Goal: Information Seeking & Learning: Learn about a topic

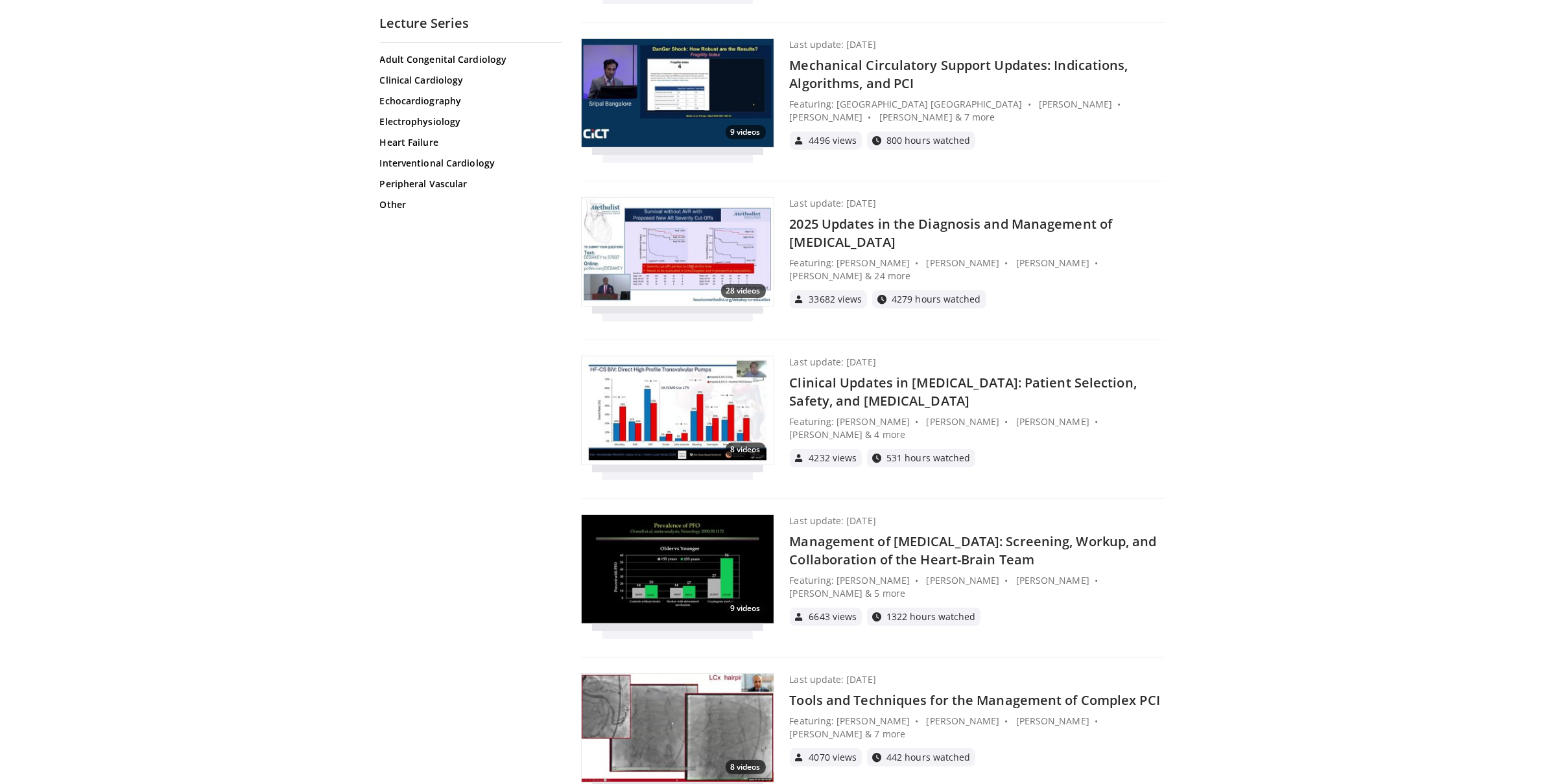
scroll to position [6424, 0]
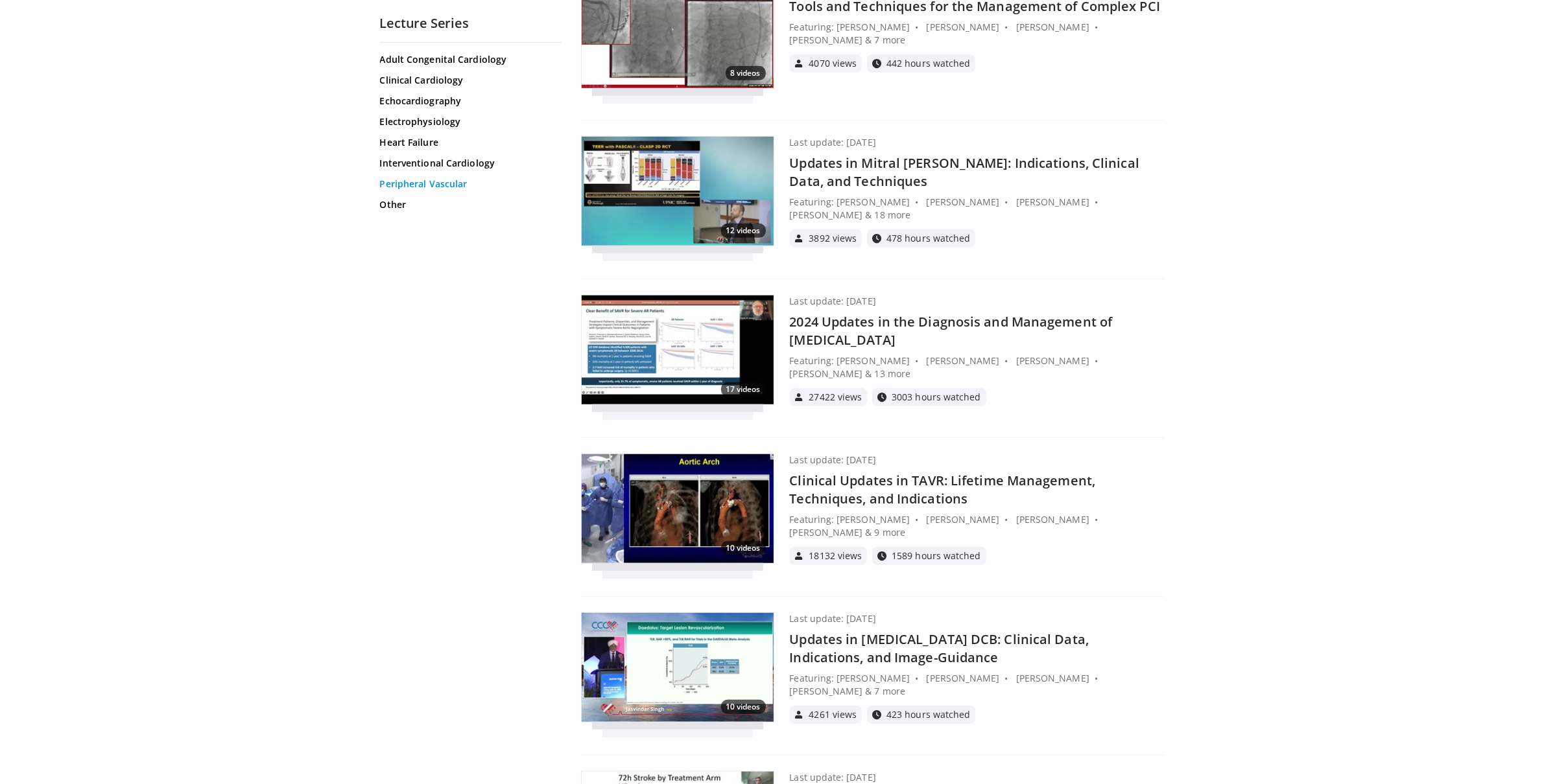
click at [421, 178] on link "Peripheral Vascular" at bounding box center [469, 184] width 178 height 13
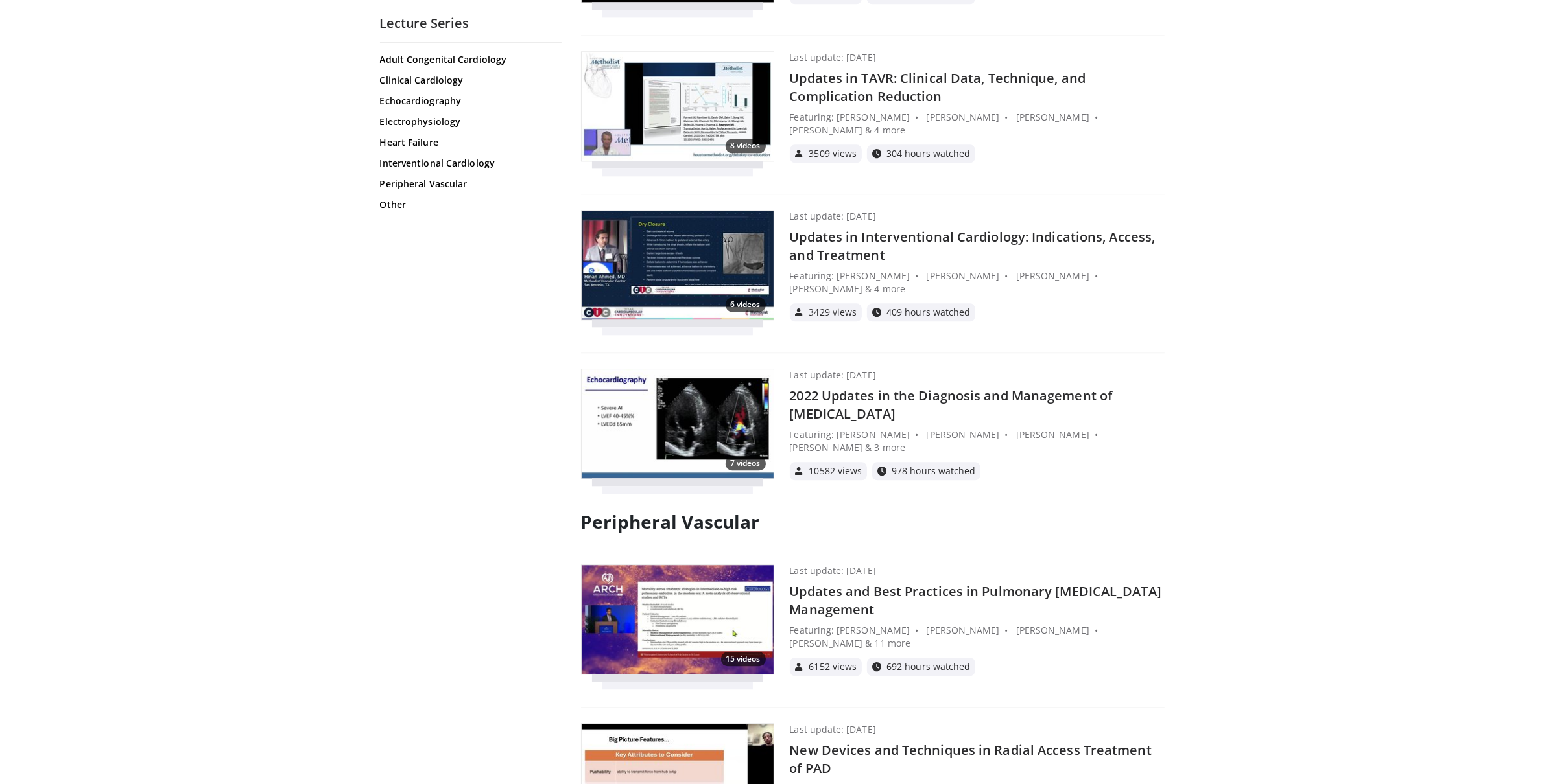
scroll to position [10009, 0]
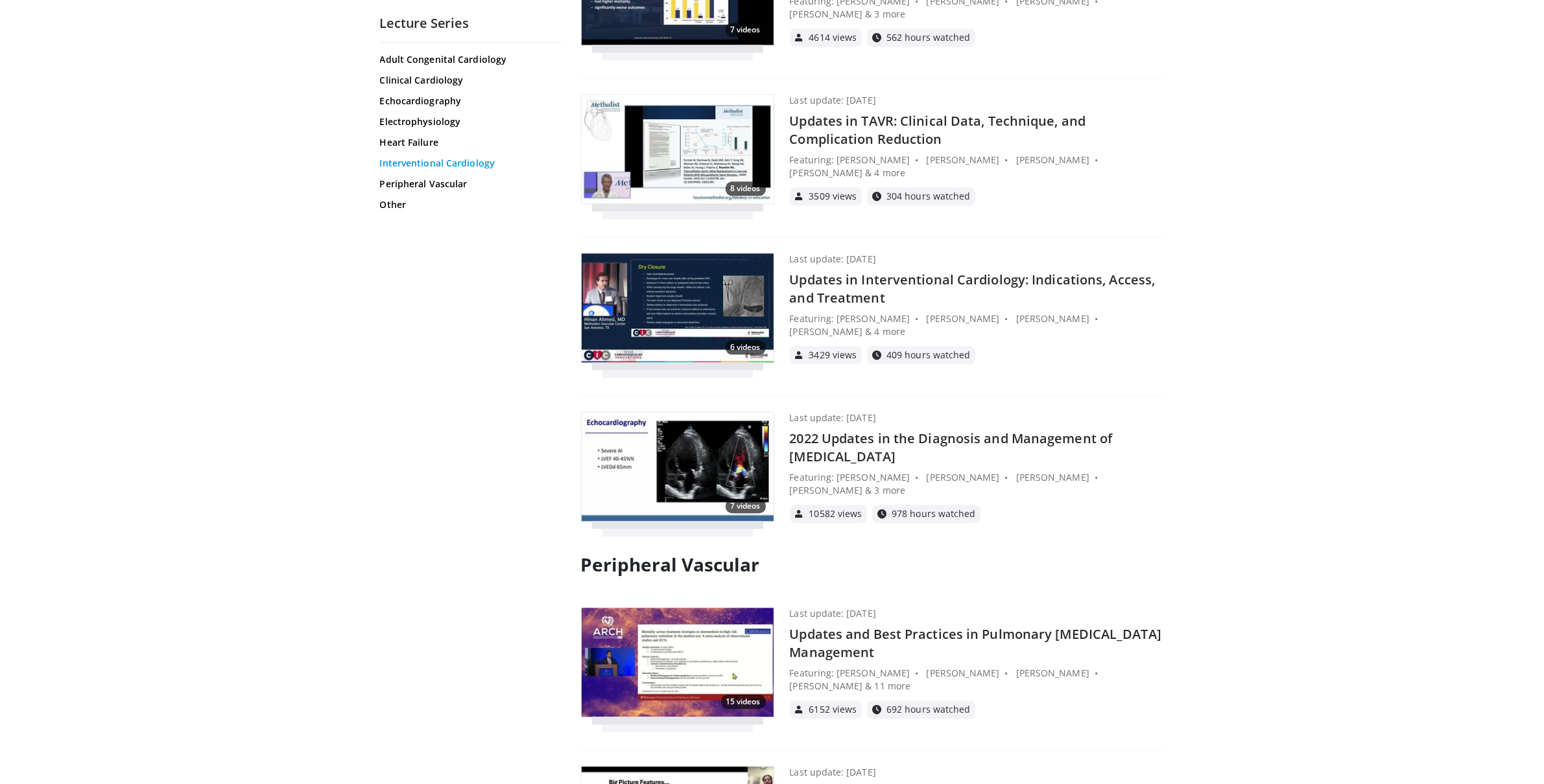
click at [421, 162] on link "Interventional Cardiology" at bounding box center [469, 163] width 178 height 13
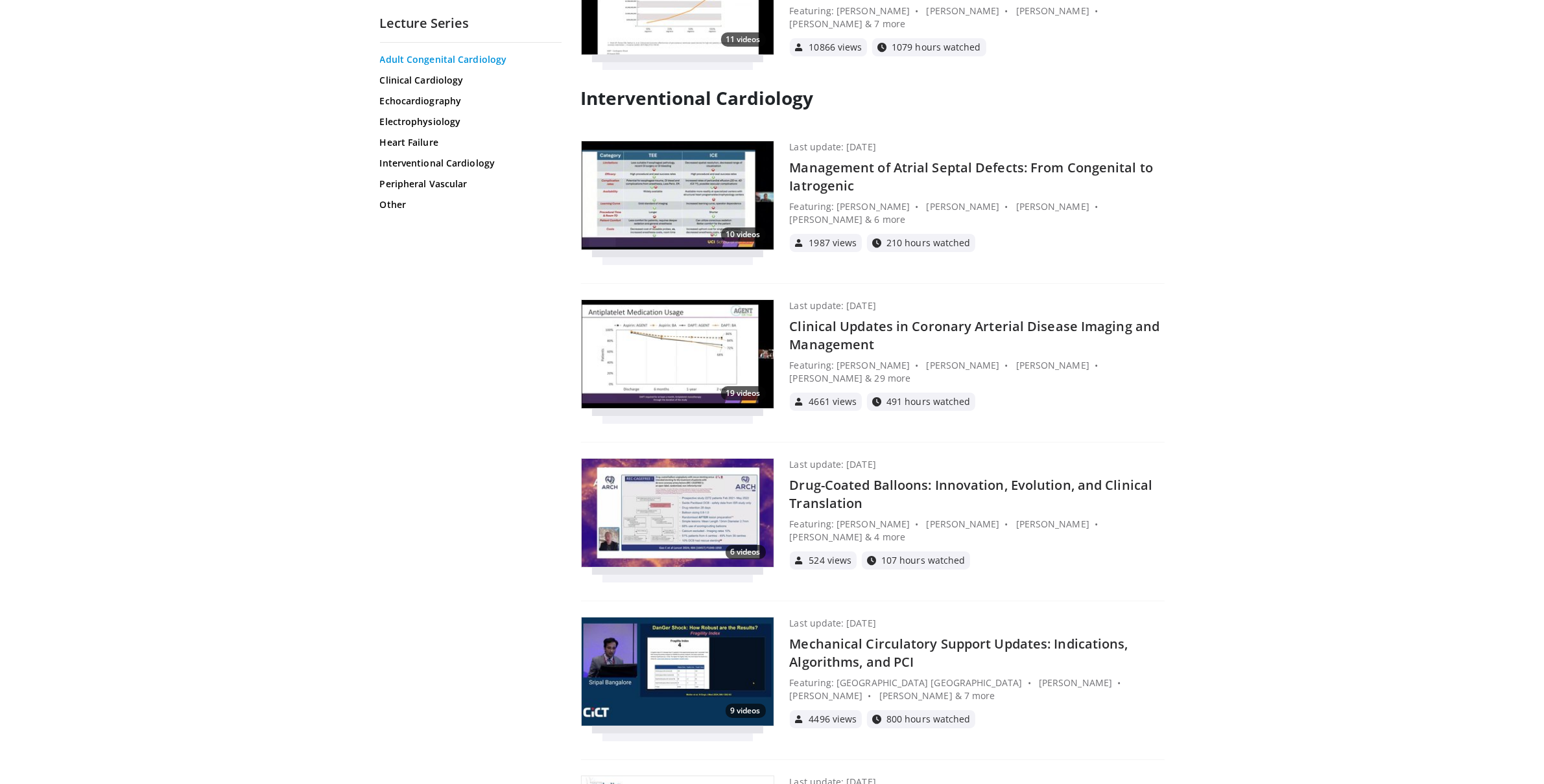
click at [421, 56] on link "Adult Congenital Cardiology" at bounding box center [469, 60] width 178 height 13
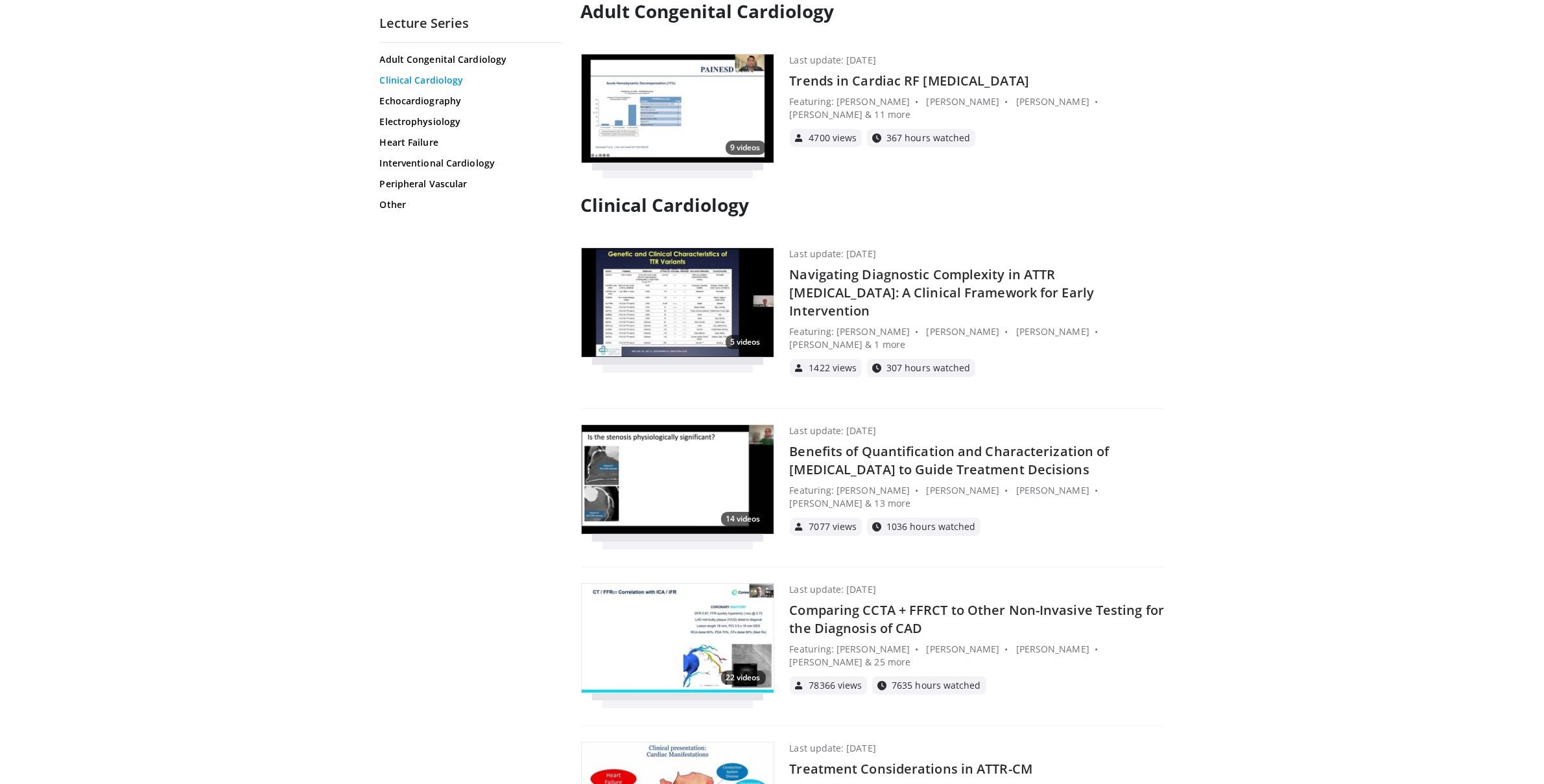
click at [423, 79] on link "Clinical Cardiology" at bounding box center [469, 81] width 178 height 13
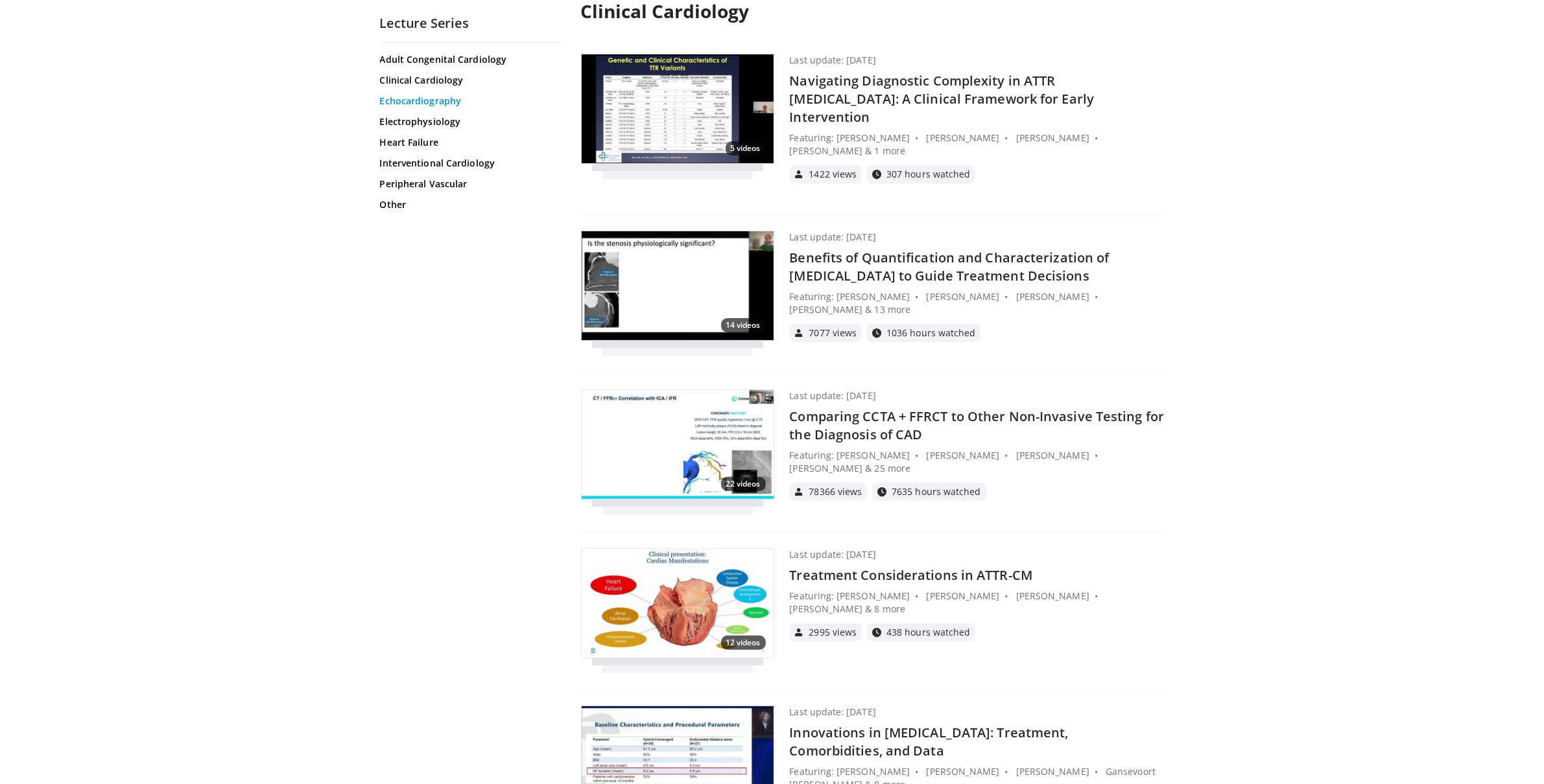
click at [414, 100] on link "Echocardiography" at bounding box center [469, 101] width 178 height 13
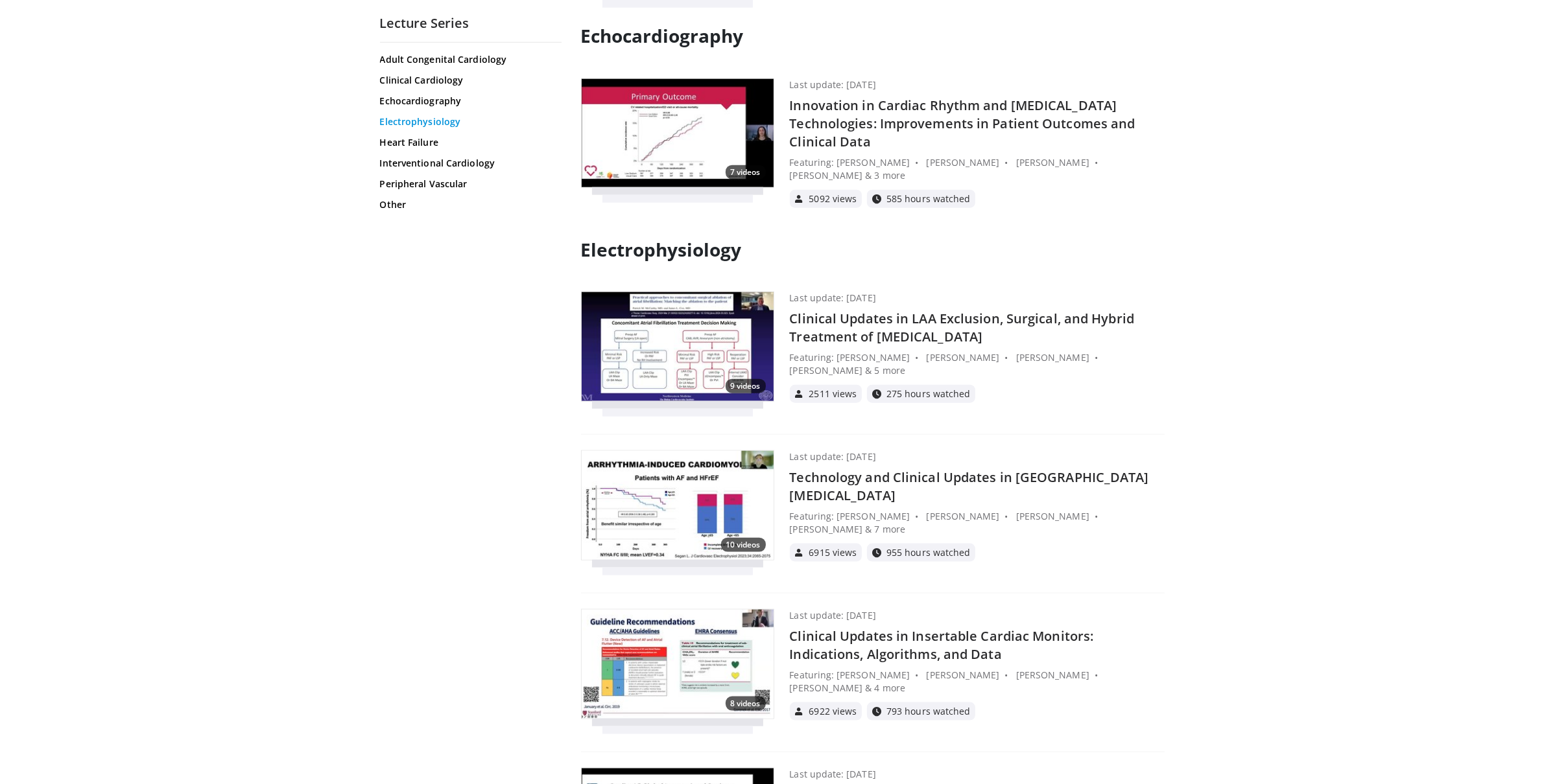
click at [417, 123] on link "Electrophysiology" at bounding box center [469, 122] width 178 height 13
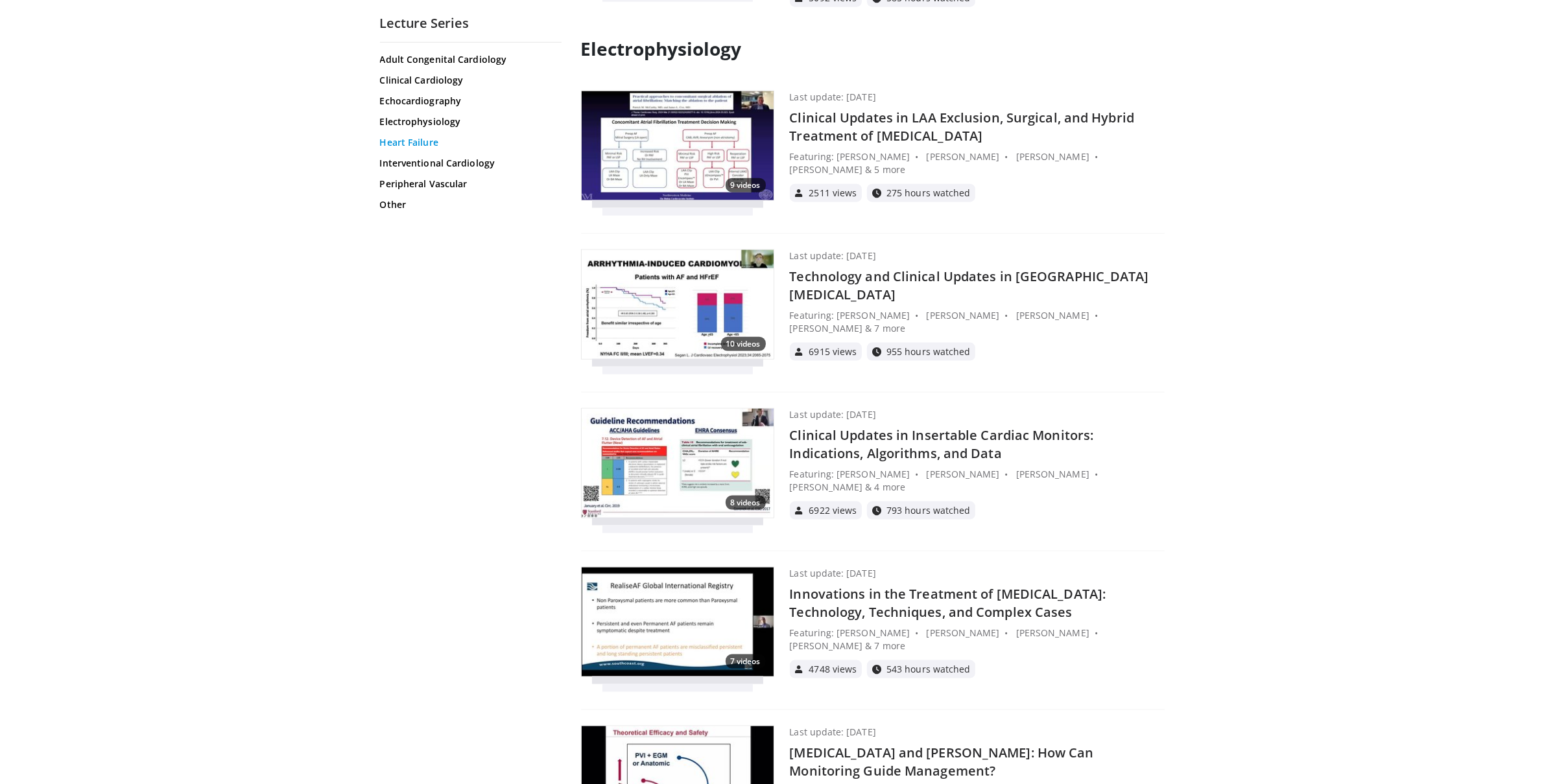
click at [419, 144] on link "Heart Failure" at bounding box center [469, 143] width 178 height 13
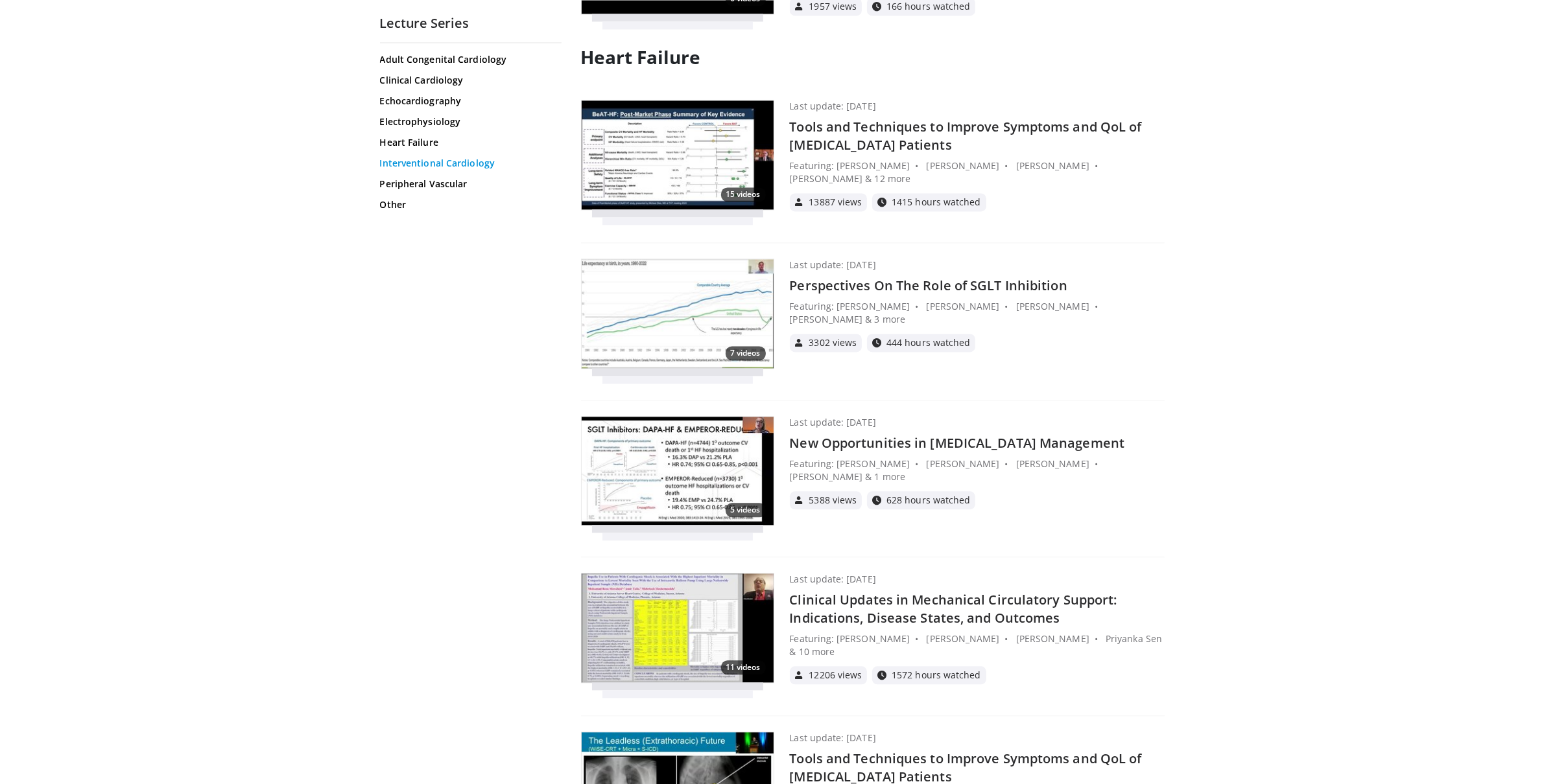
click at [424, 162] on link "Interventional Cardiology" at bounding box center [469, 163] width 178 height 13
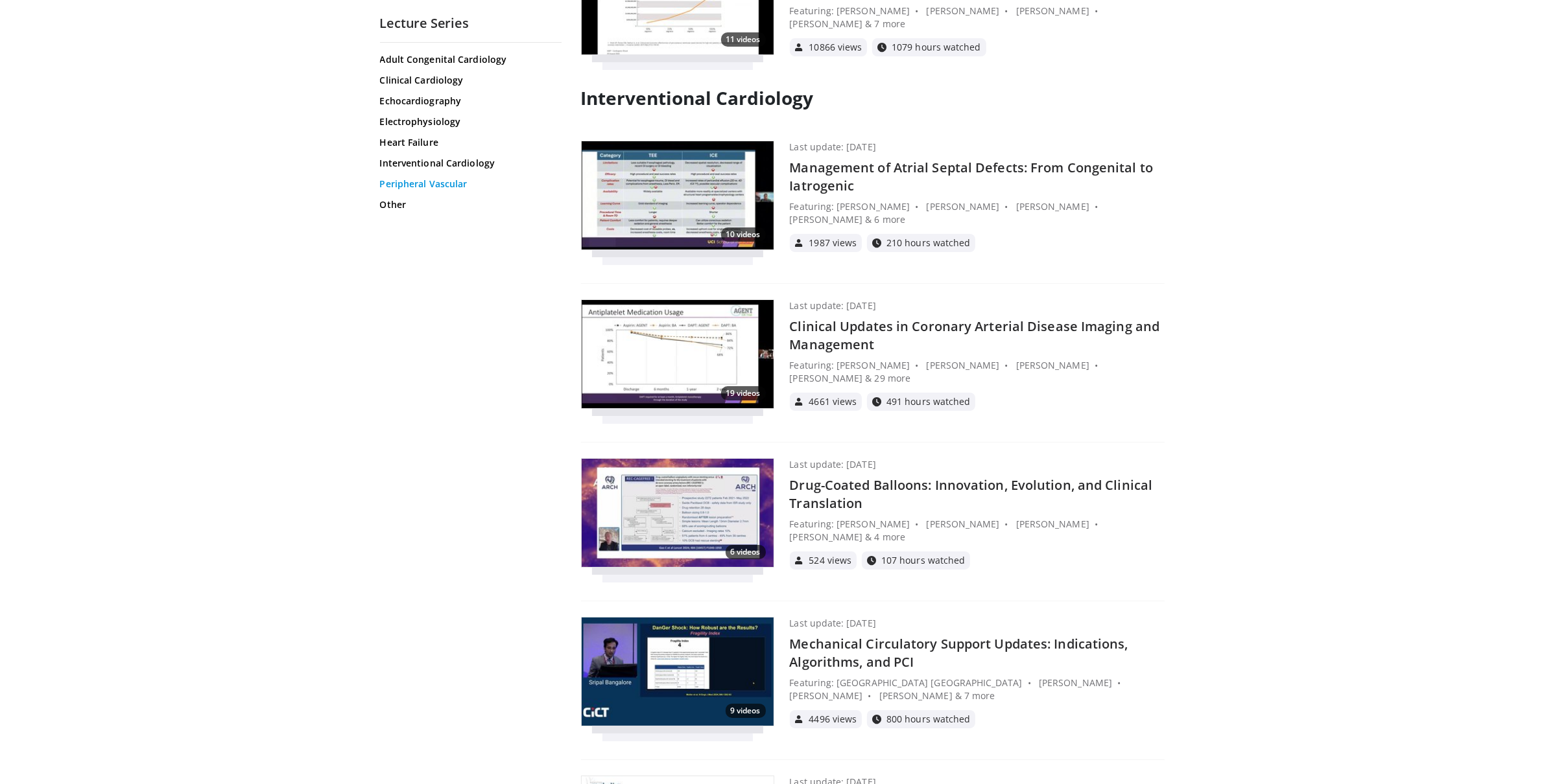
click at [420, 180] on link "Peripheral Vascular" at bounding box center [469, 184] width 178 height 13
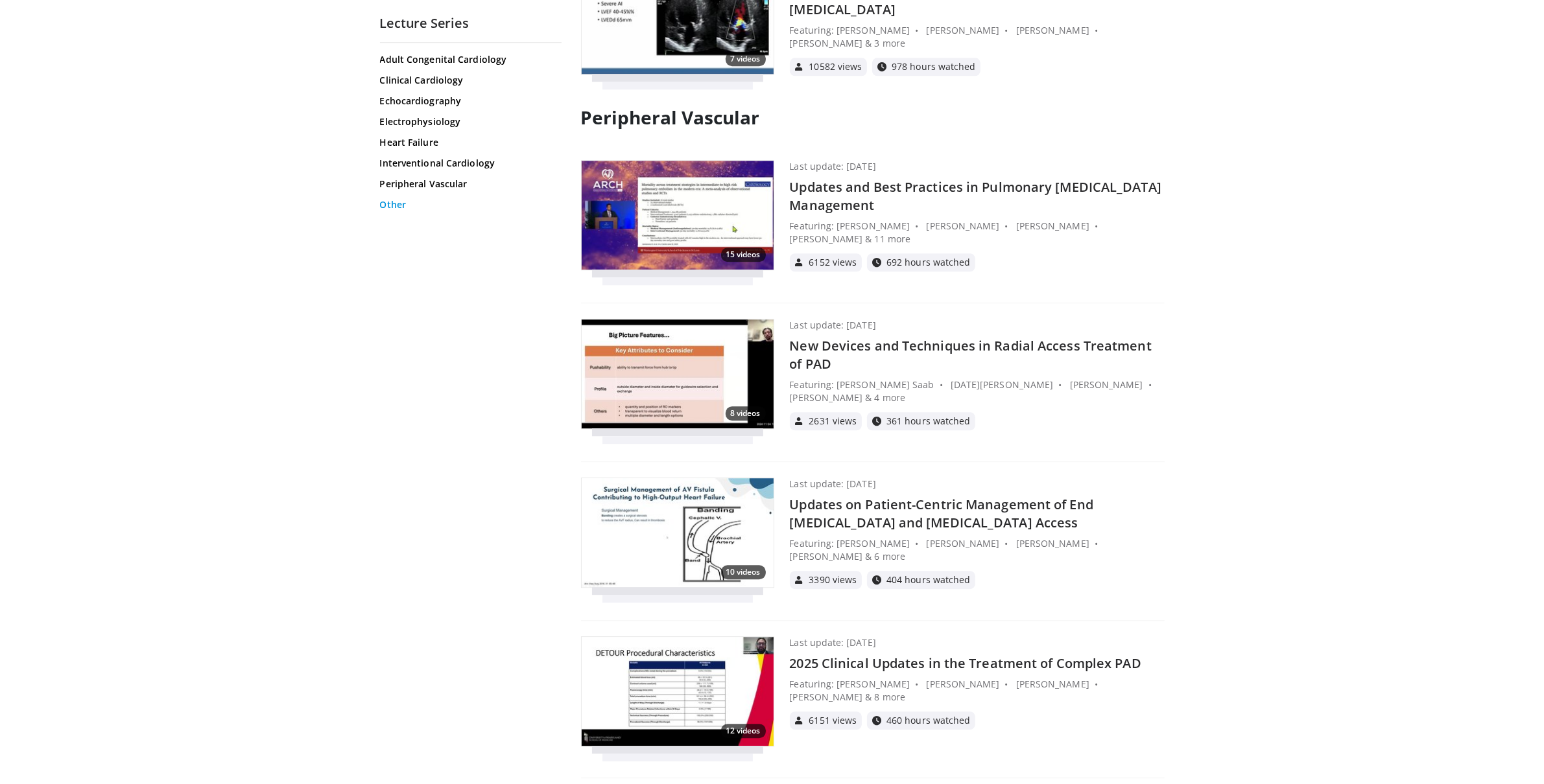
click at [397, 206] on link "Other" at bounding box center [469, 205] width 178 height 13
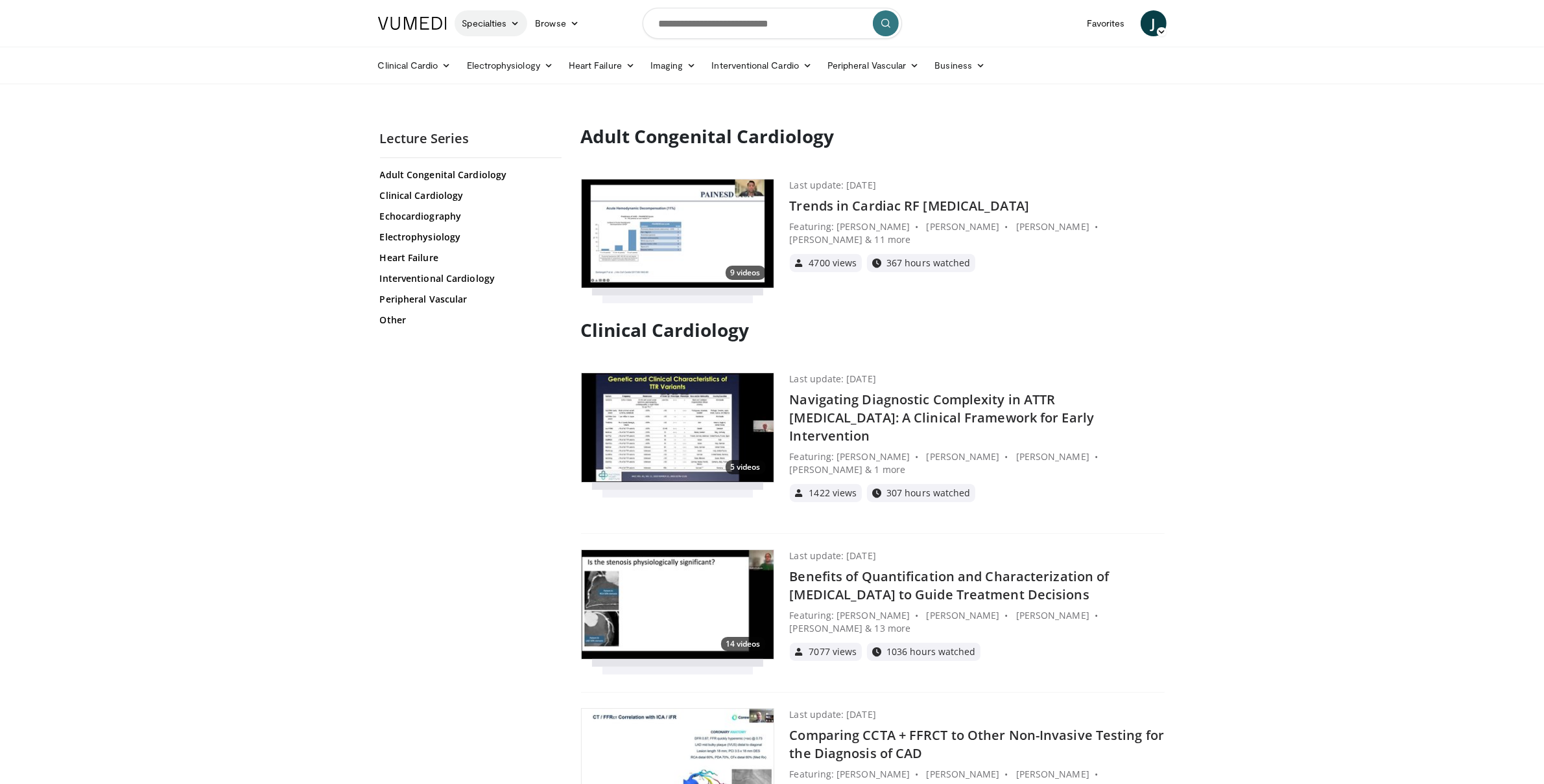
click at [477, 33] on link "Specialties" at bounding box center [491, 24] width 73 height 26
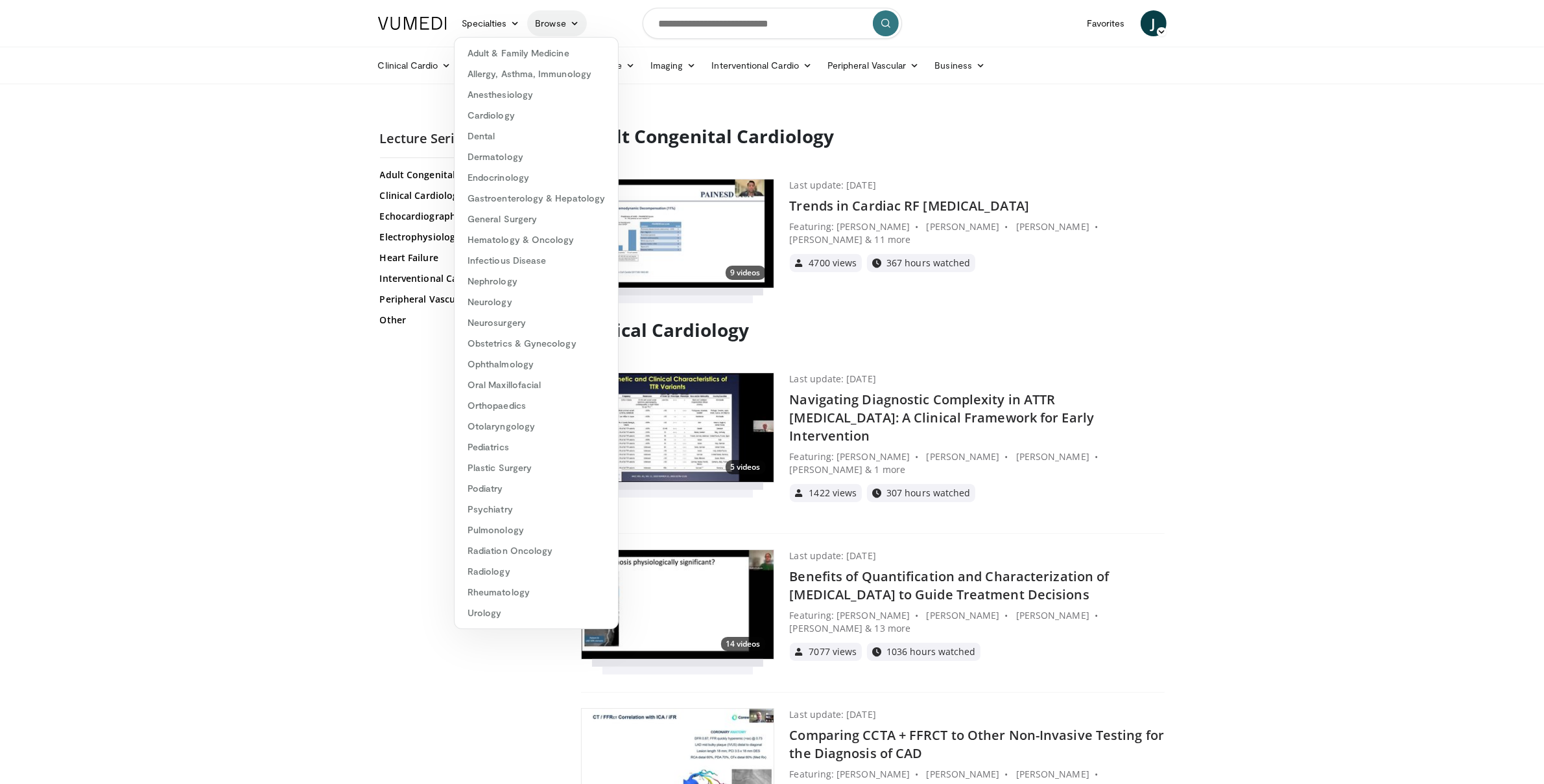
click at [566, 24] on link "Browse" at bounding box center [557, 24] width 60 height 26
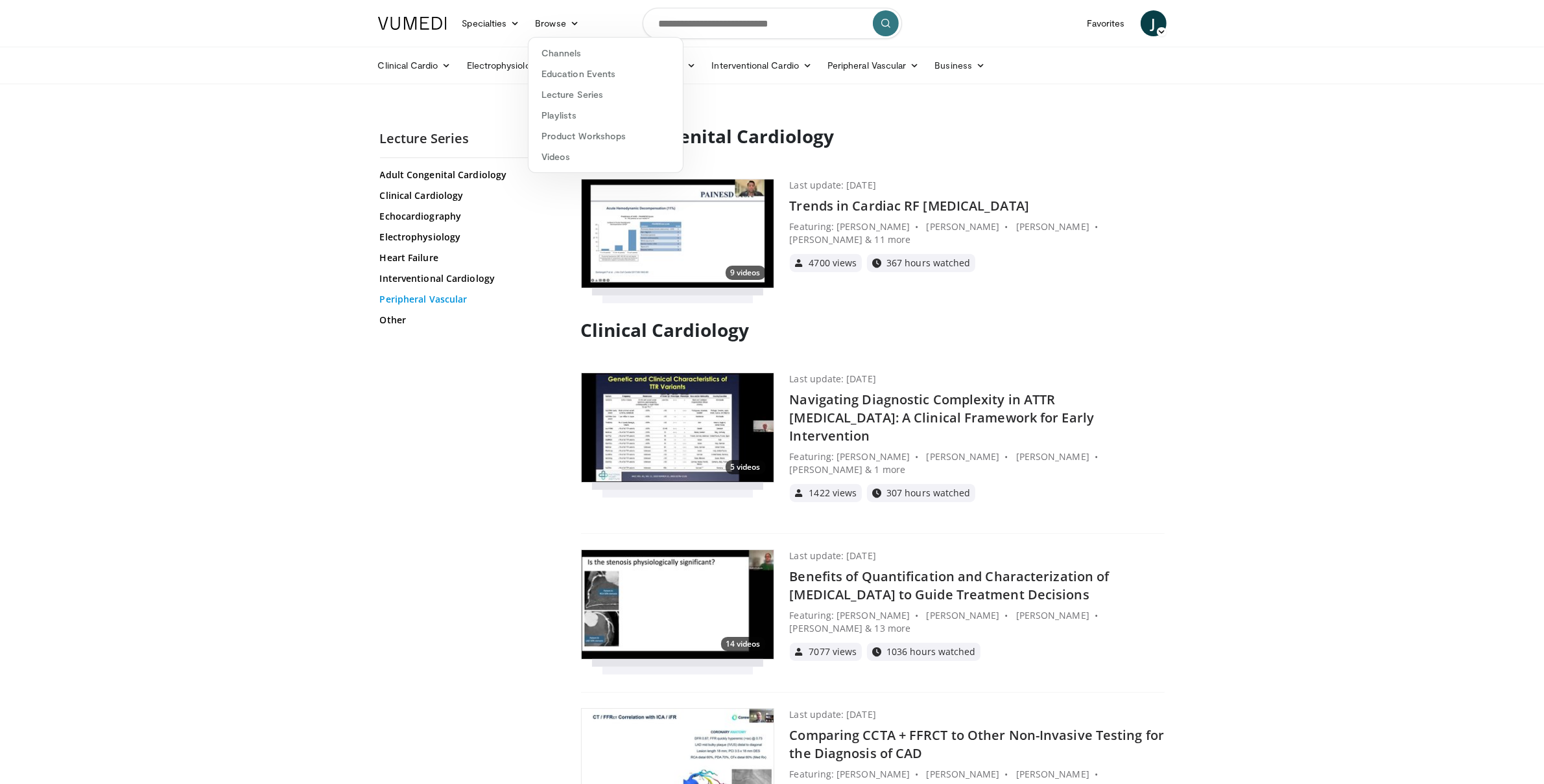
click at [411, 295] on link "Peripheral Vascular" at bounding box center [469, 299] width 178 height 13
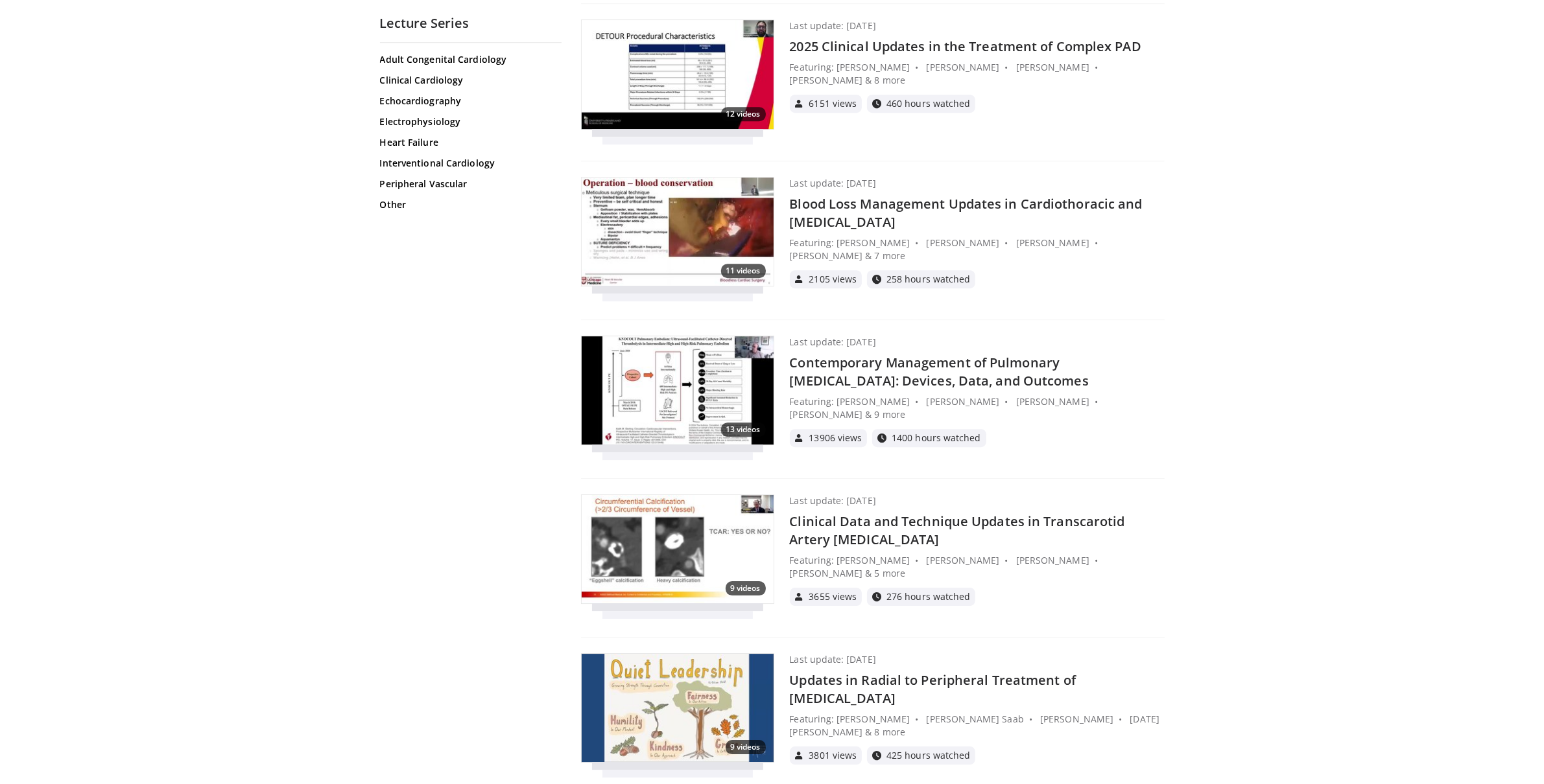
scroll to position [10910, 0]
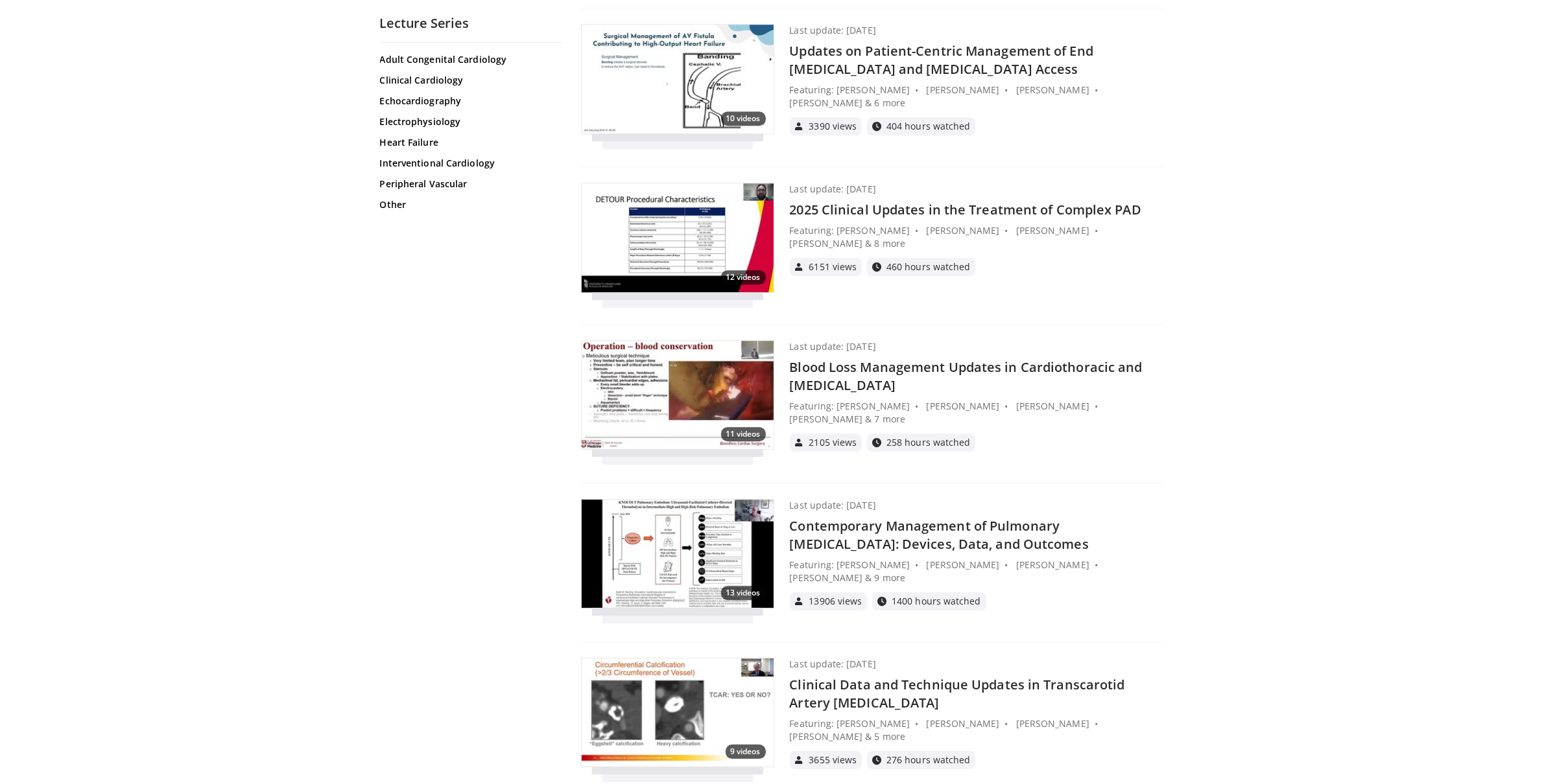
drag, startPoint x: 299, startPoint y: 272, endPoint x: 310, endPoint y: 276, distance: 11.7
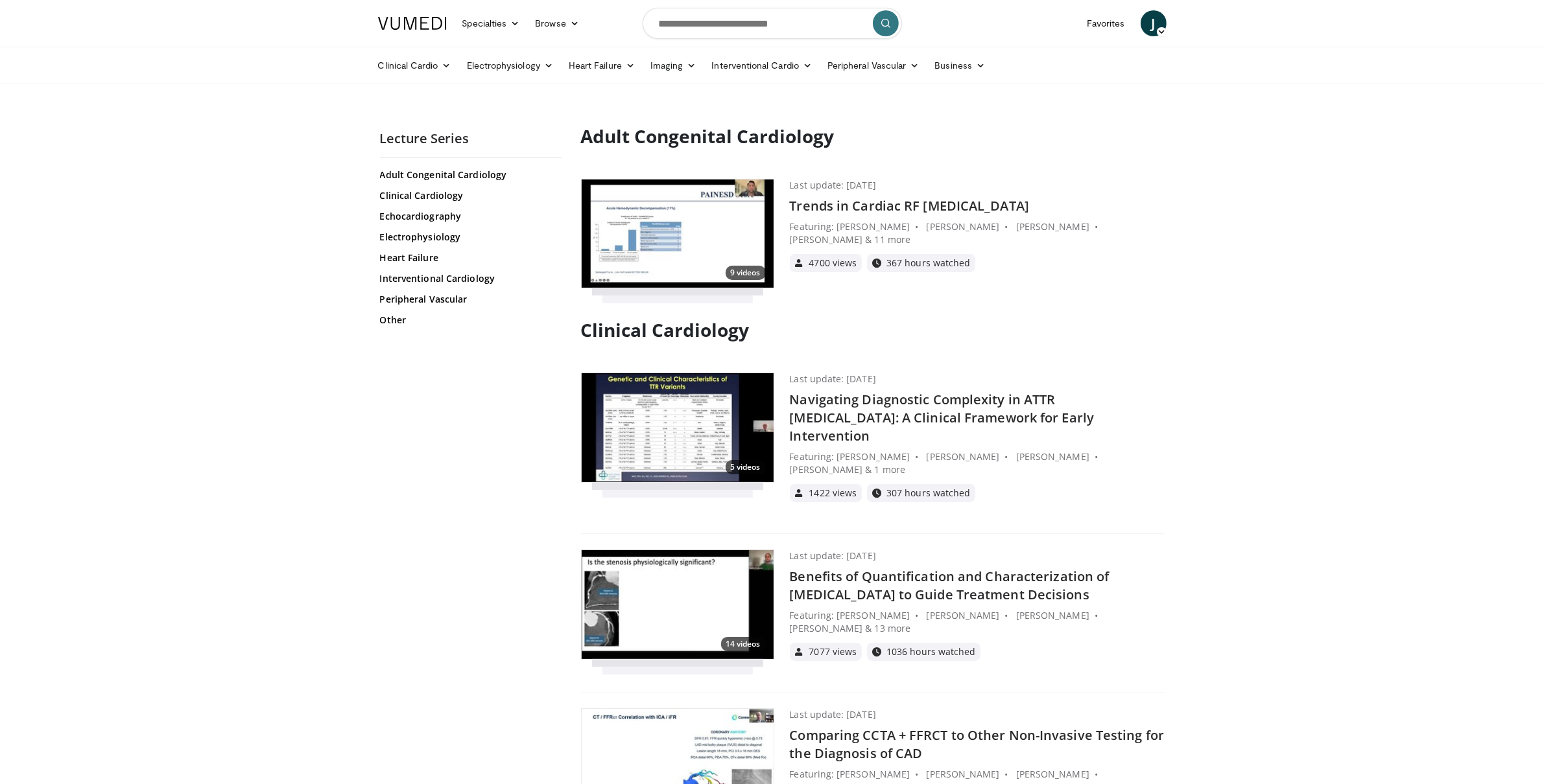
scroll to position [6201, 0]
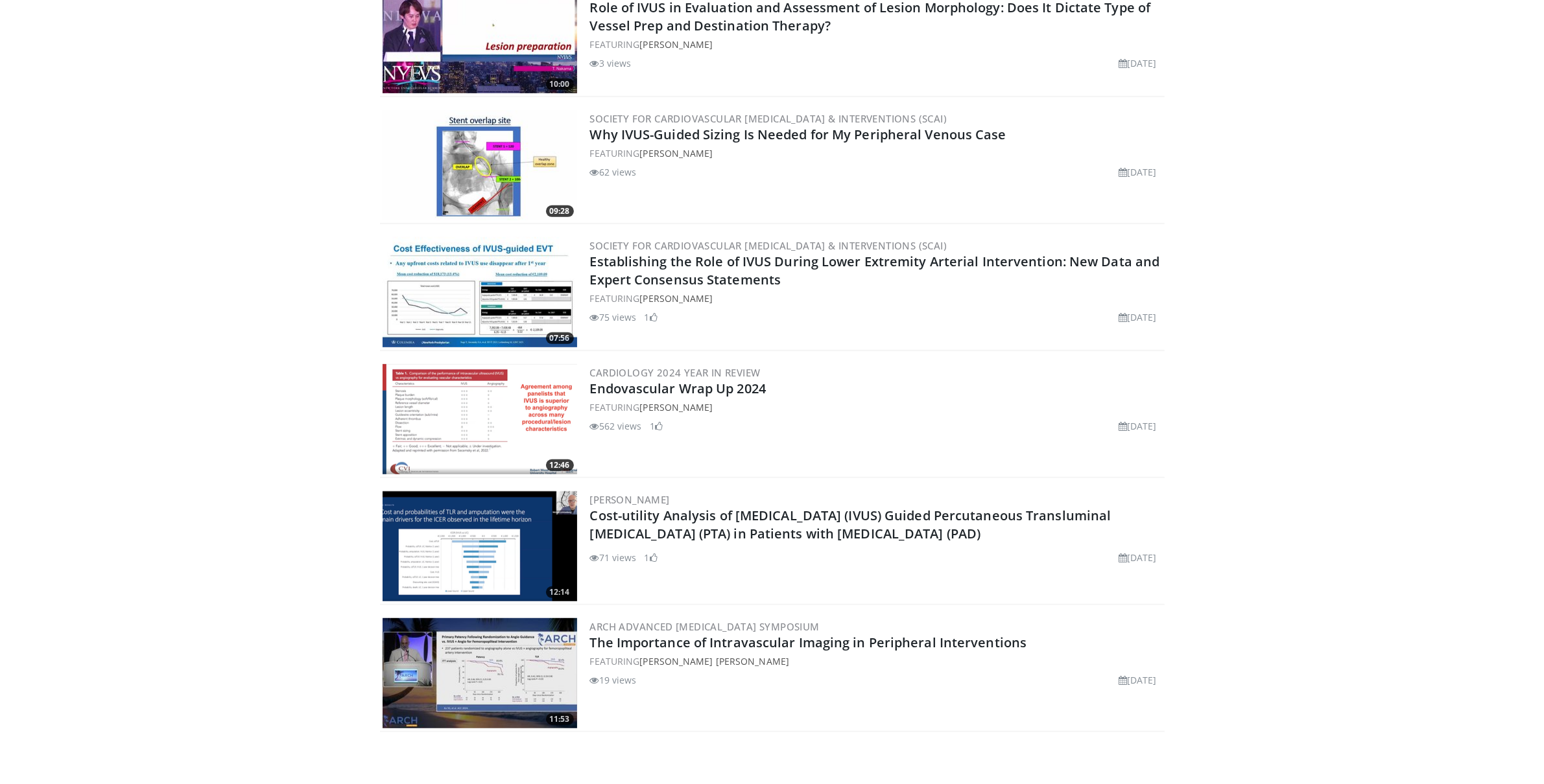
scroll to position [751, 0]
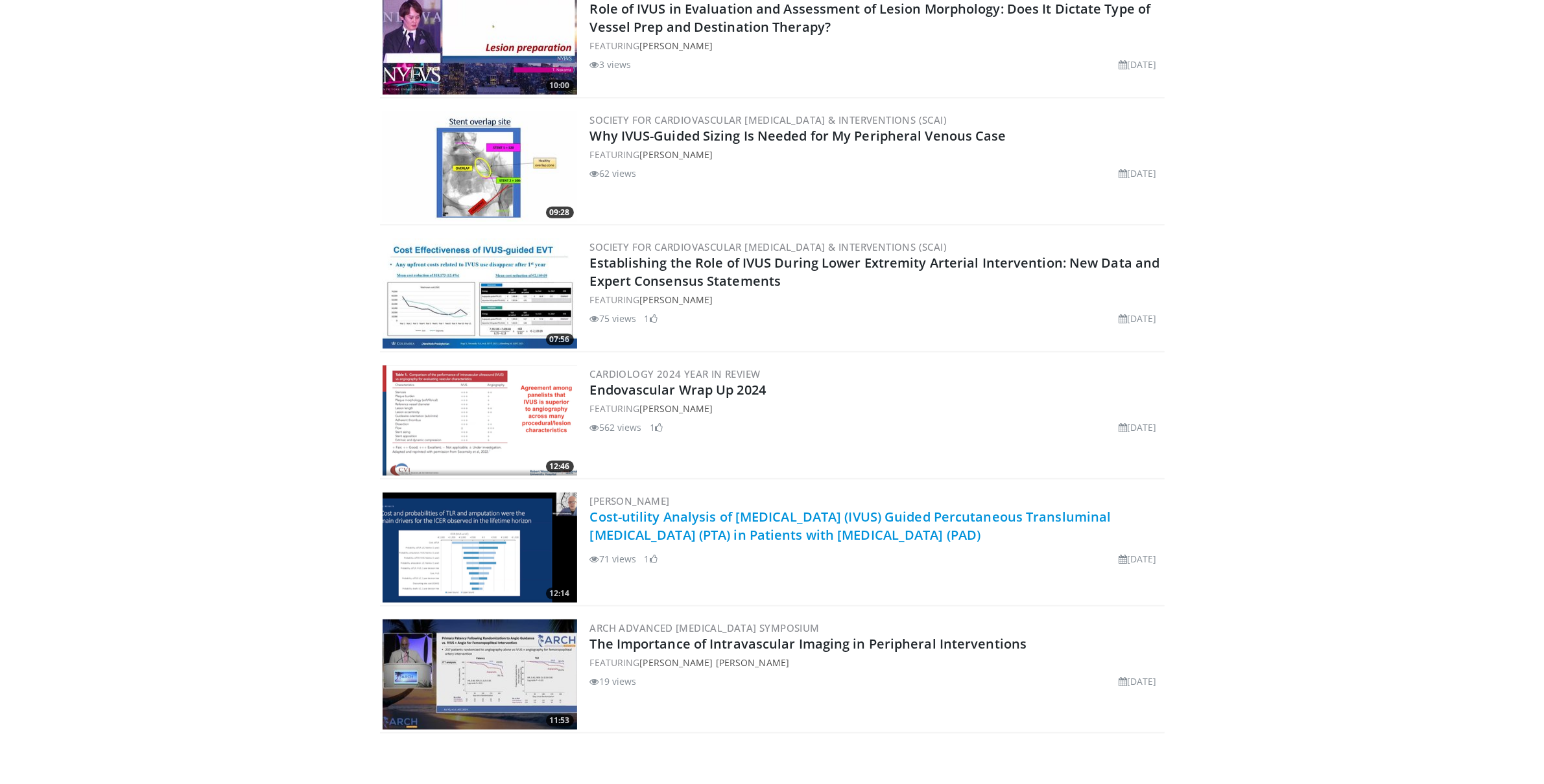
click at [926, 530] on link "Cost-utility Analysis of [MEDICAL_DATA] (IVUS) Guided Percutaneous Transluminal…" at bounding box center [850, 526] width 521 height 36
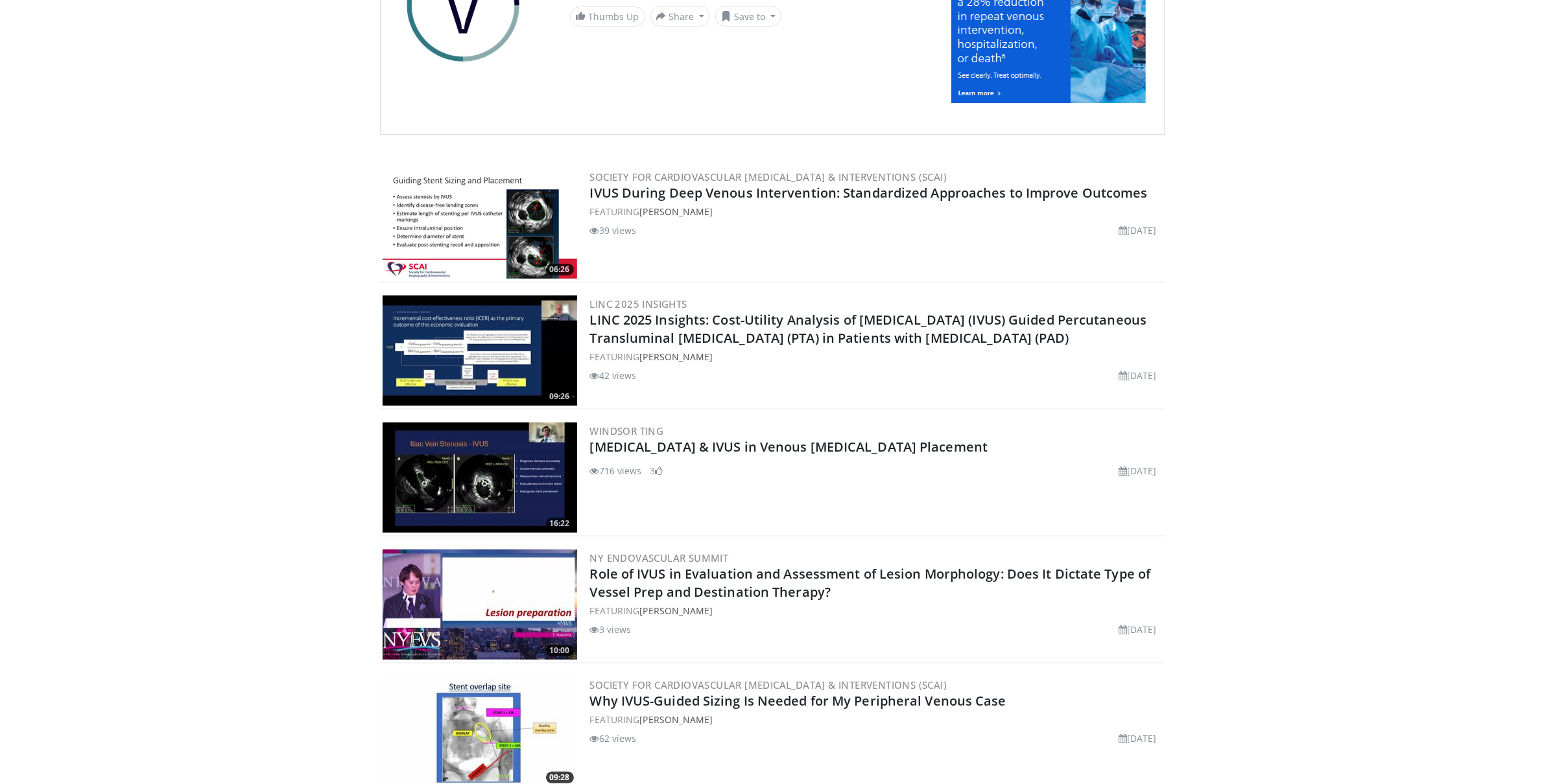
scroll to position [0, 0]
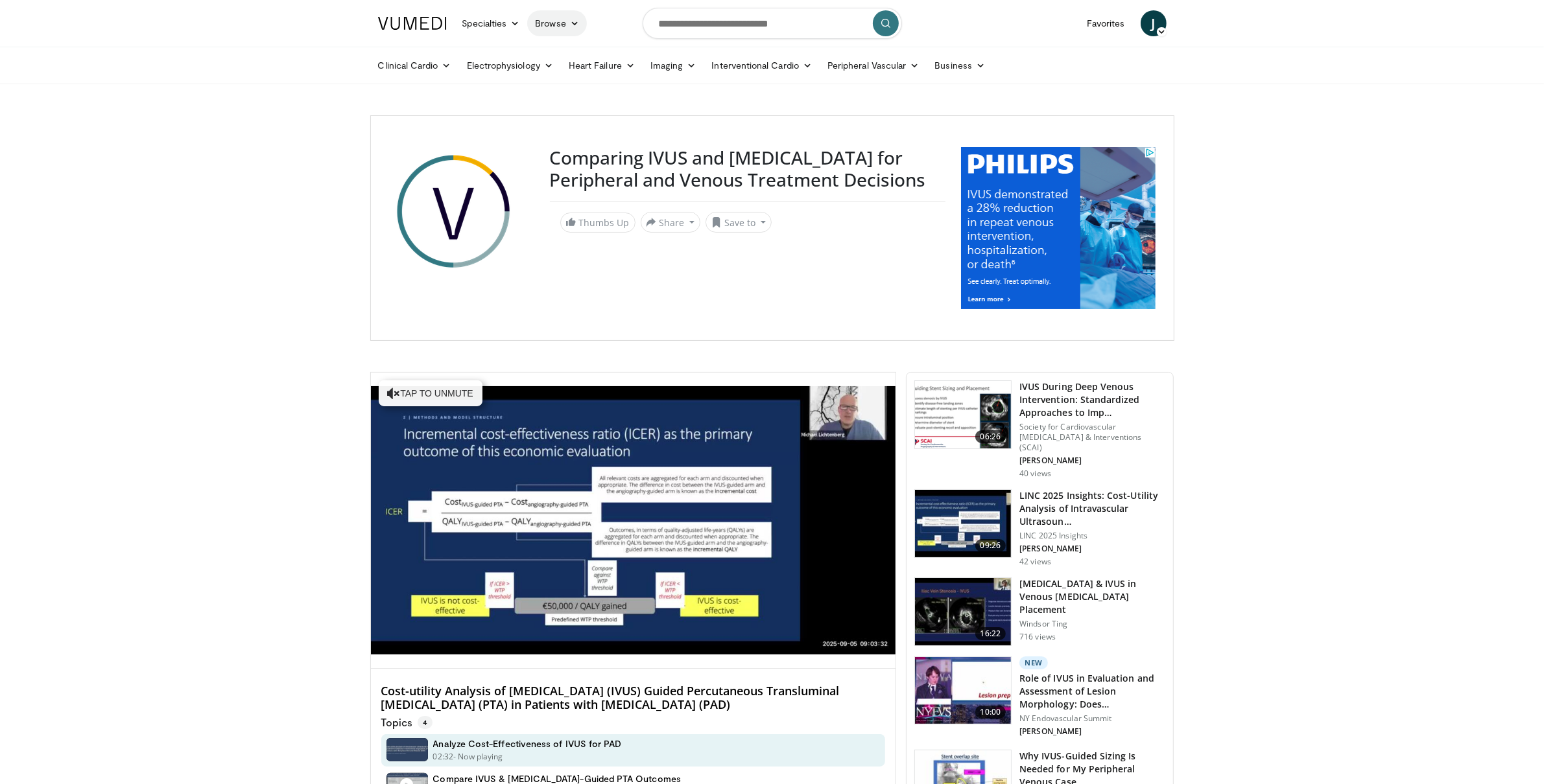
click at [560, 24] on link "Browse" at bounding box center [557, 24] width 60 height 26
click at [494, 22] on link "Specialties" at bounding box center [491, 24] width 73 height 26
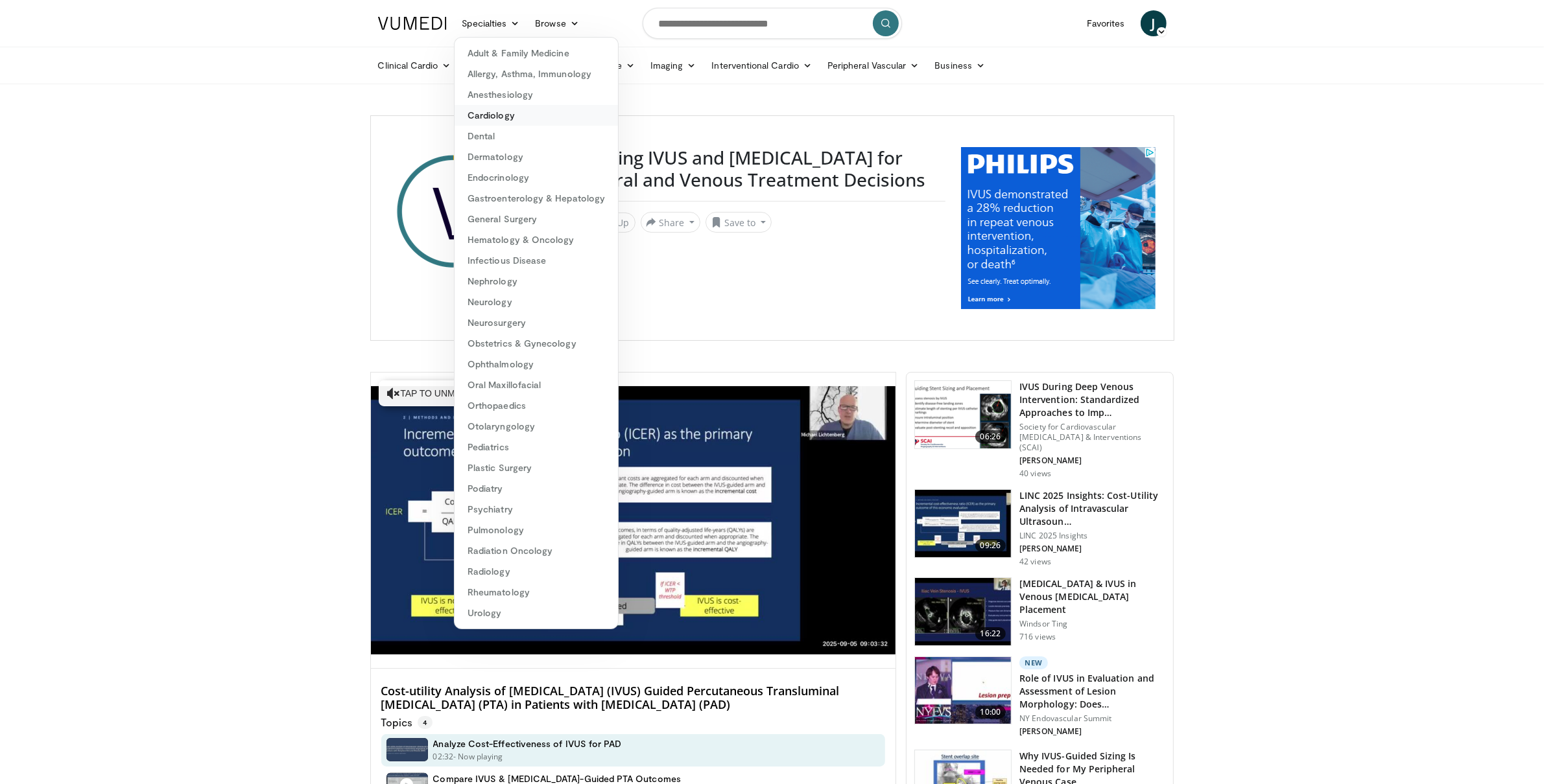
click at [522, 113] on link "Cardiology" at bounding box center [536, 115] width 163 height 20
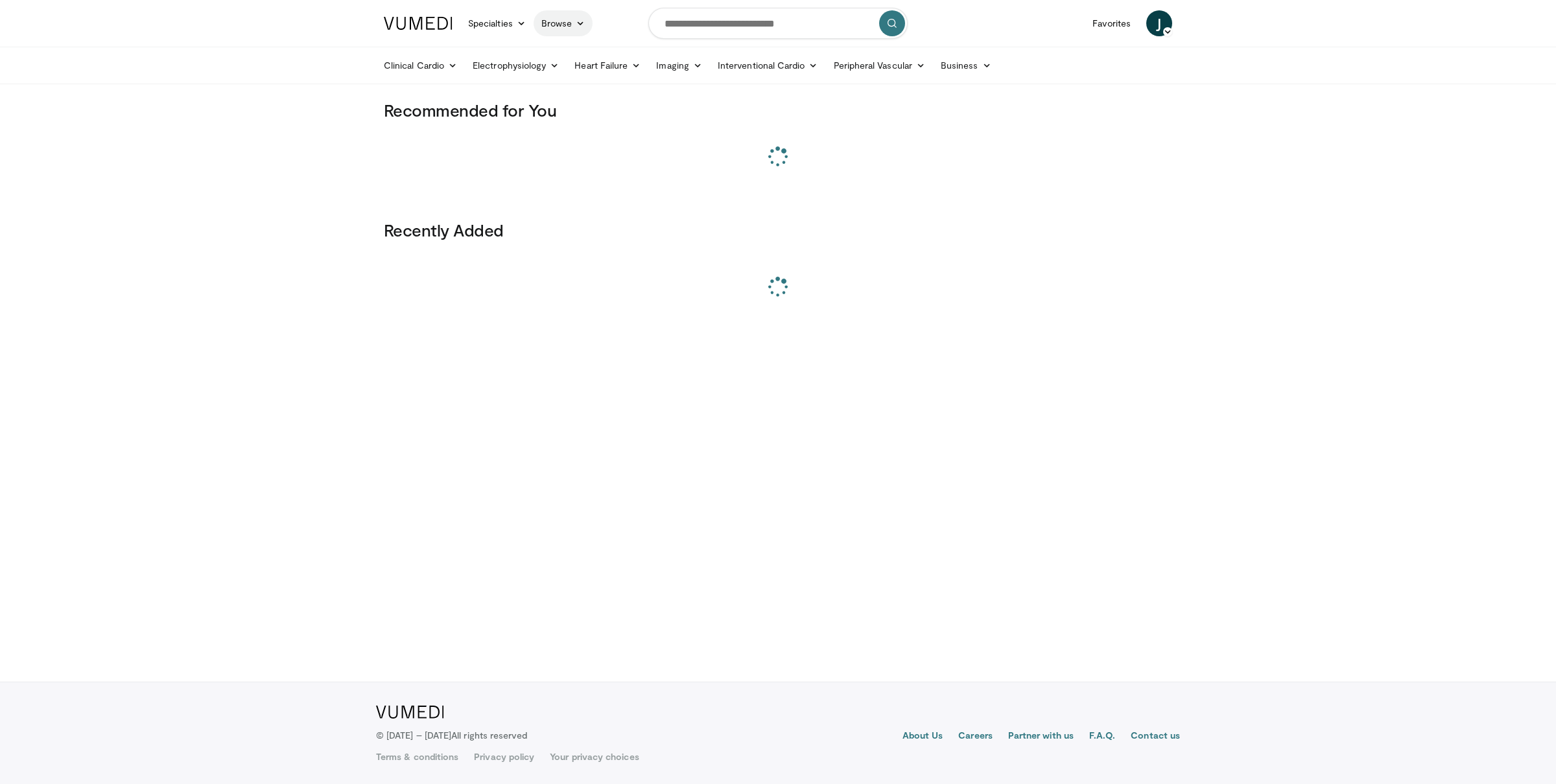
click at [580, 20] on icon at bounding box center [579, 23] width 9 height 9
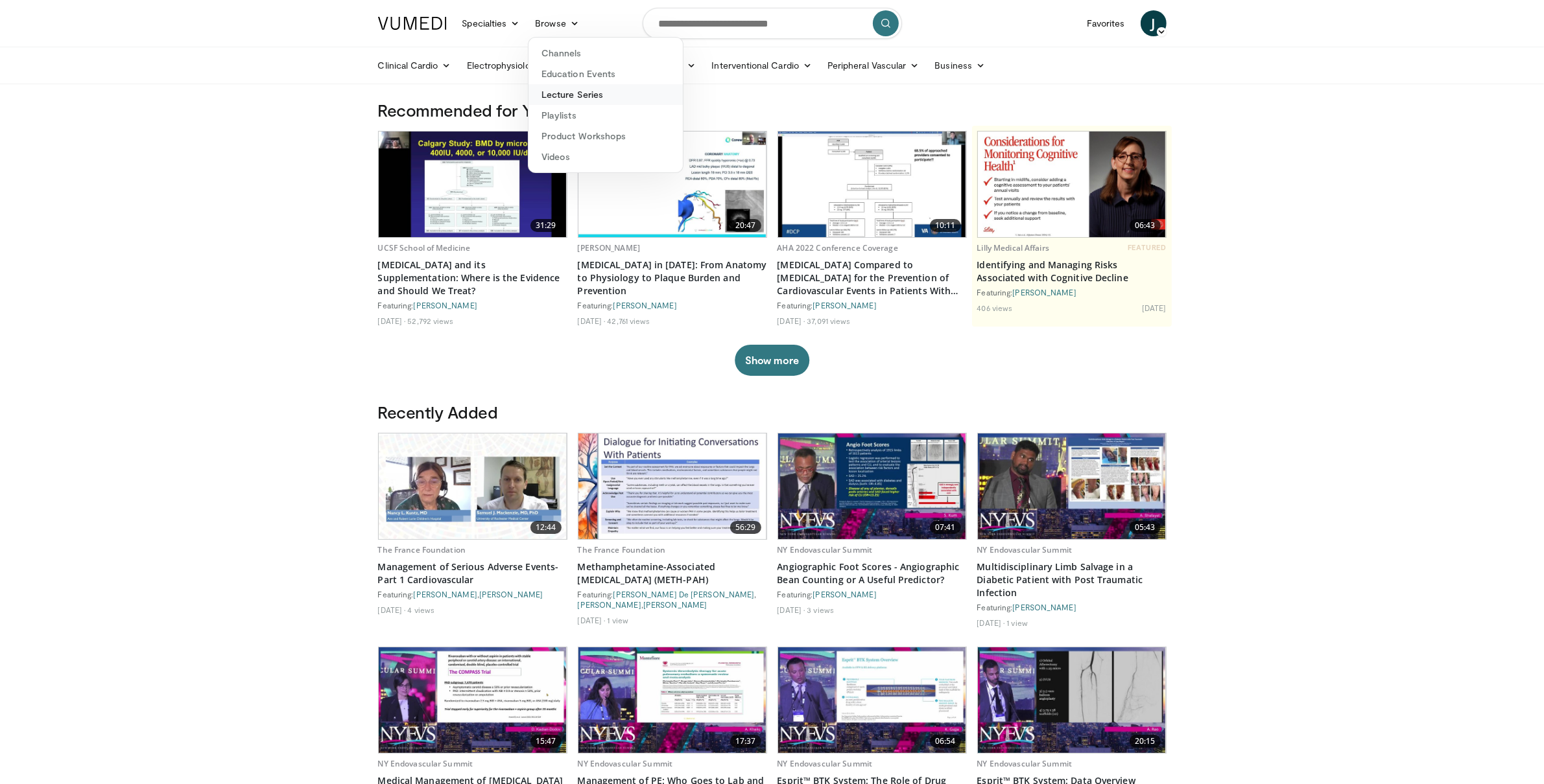
click at [597, 95] on link "Lecture Series" at bounding box center [605, 94] width 154 height 20
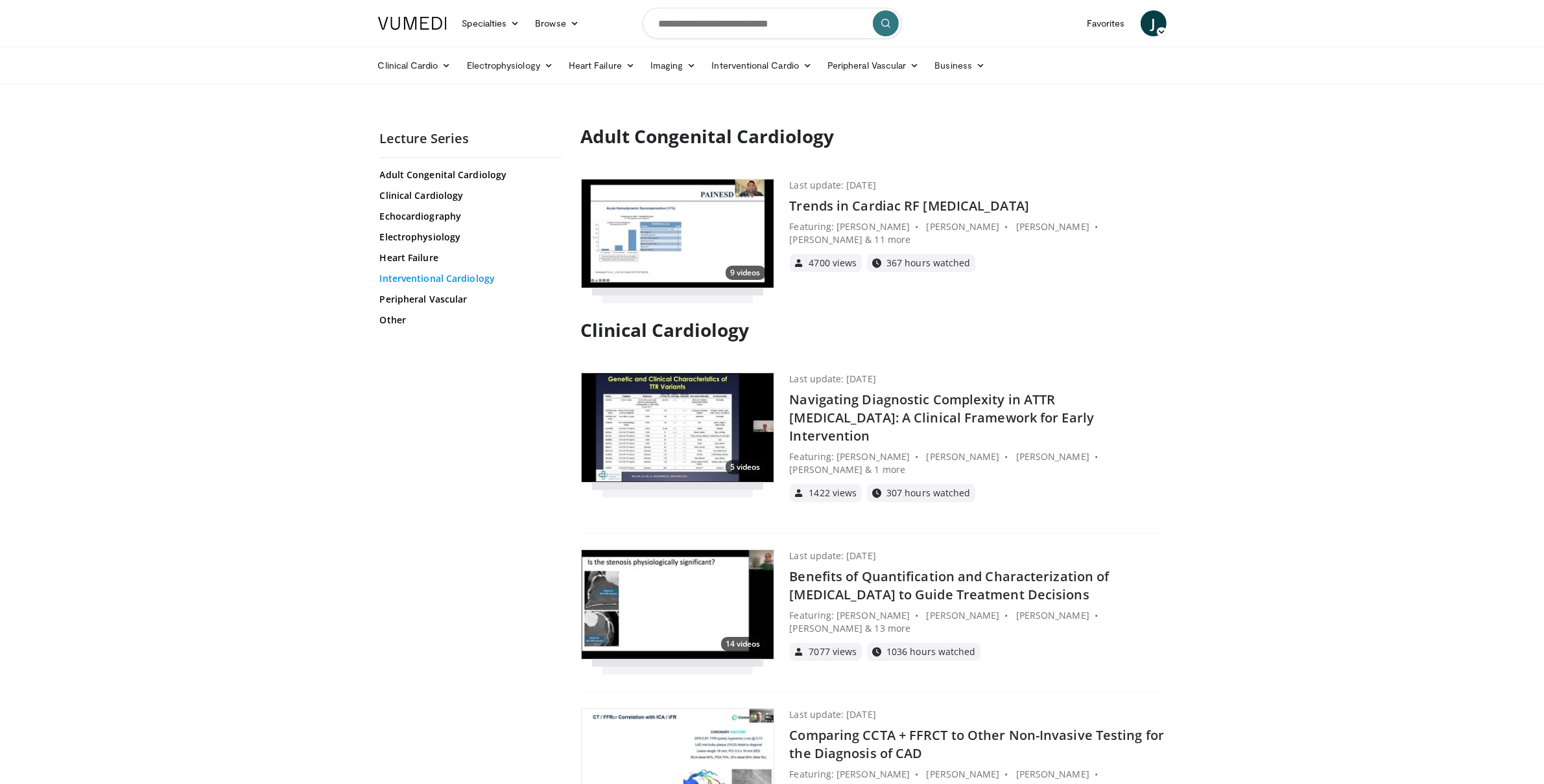
click at [483, 277] on link "Interventional Cardiology" at bounding box center [469, 279] width 178 height 13
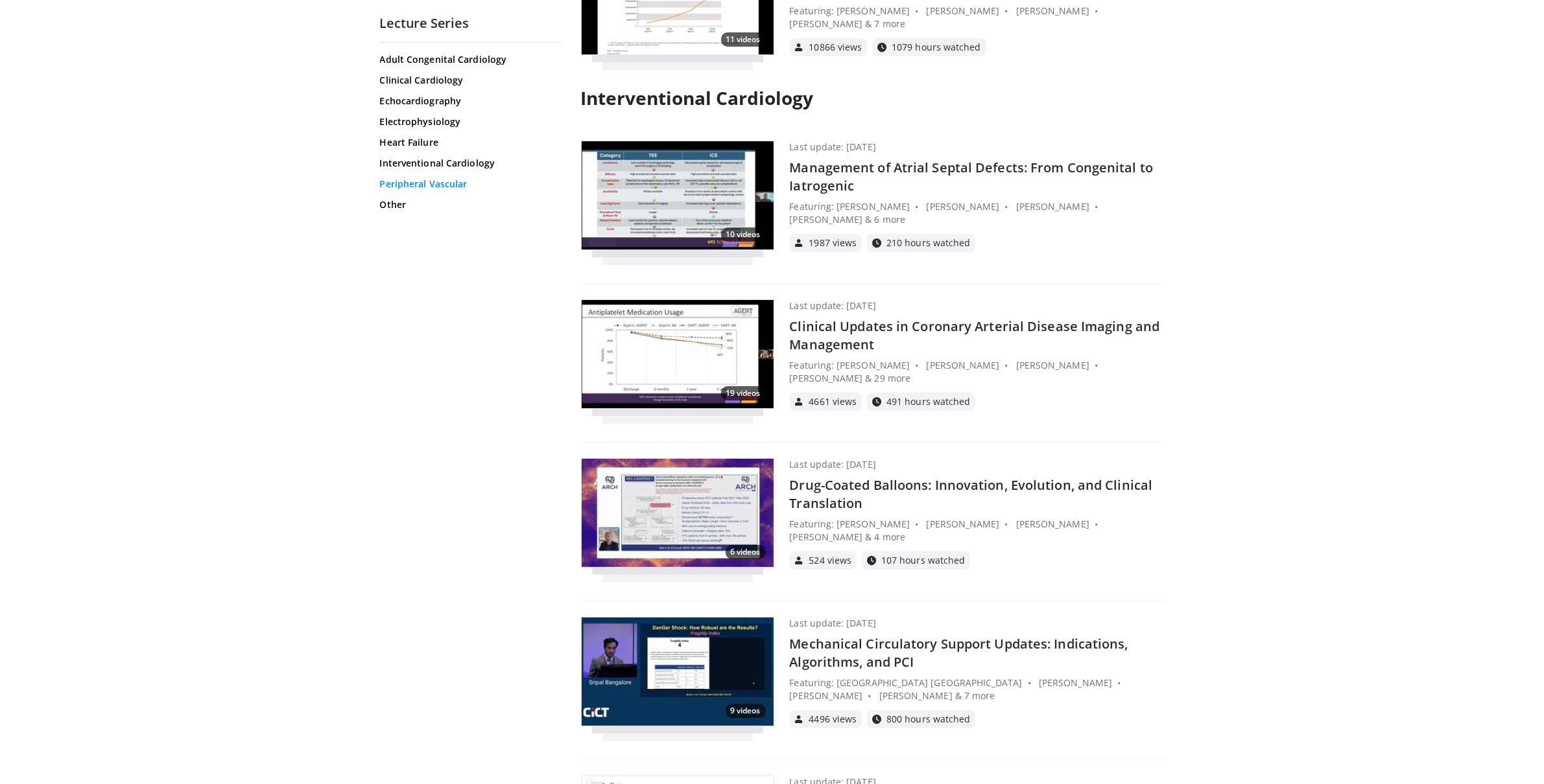
click at [411, 184] on link "Peripheral Vascular" at bounding box center [469, 184] width 178 height 13
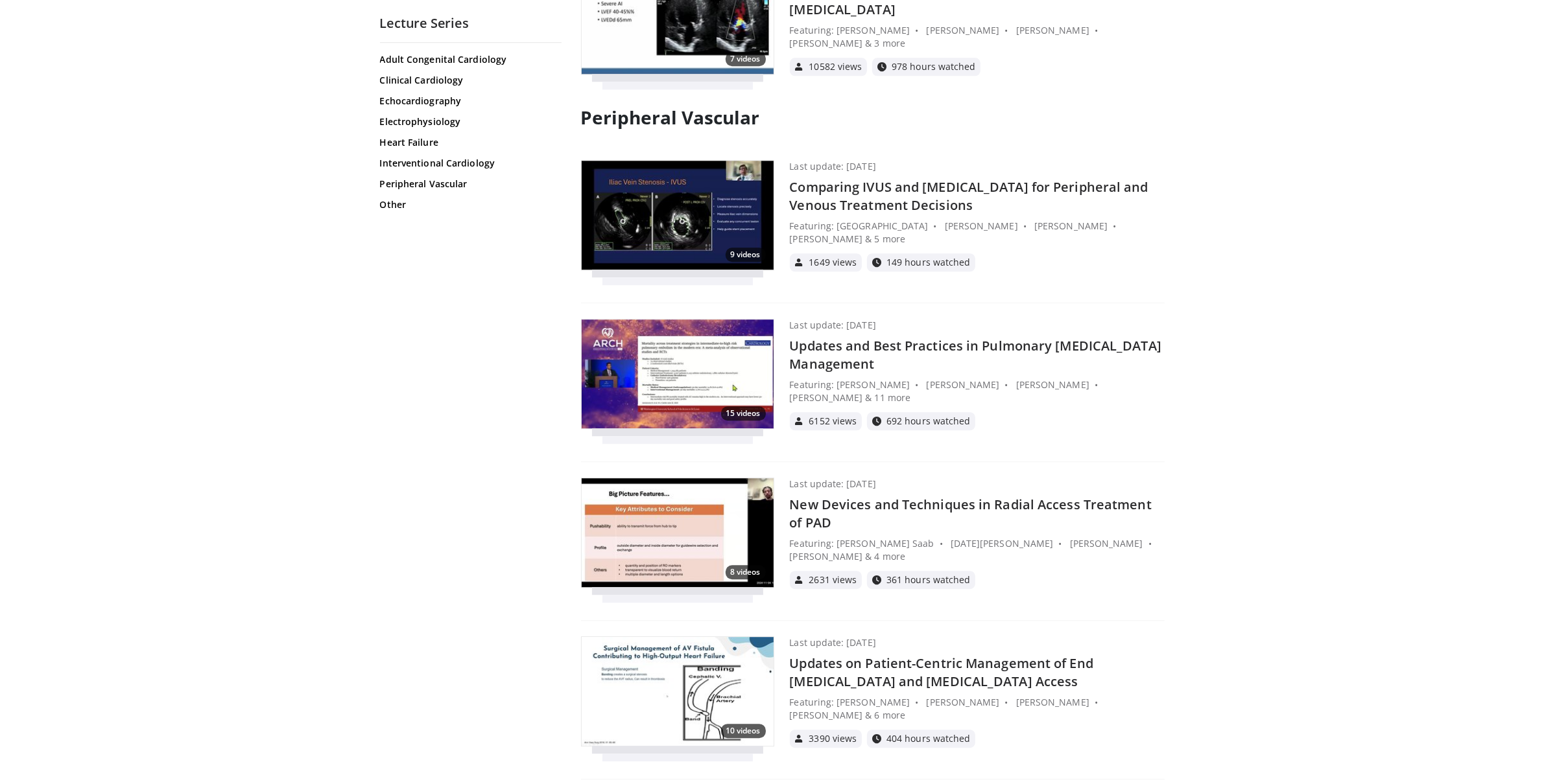
click at [942, 178] on h4 "Comparing IVUS and [MEDICAL_DATA] for Peripheral and Venous Treatment Decisions" at bounding box center [977, 196] width 375 height 36
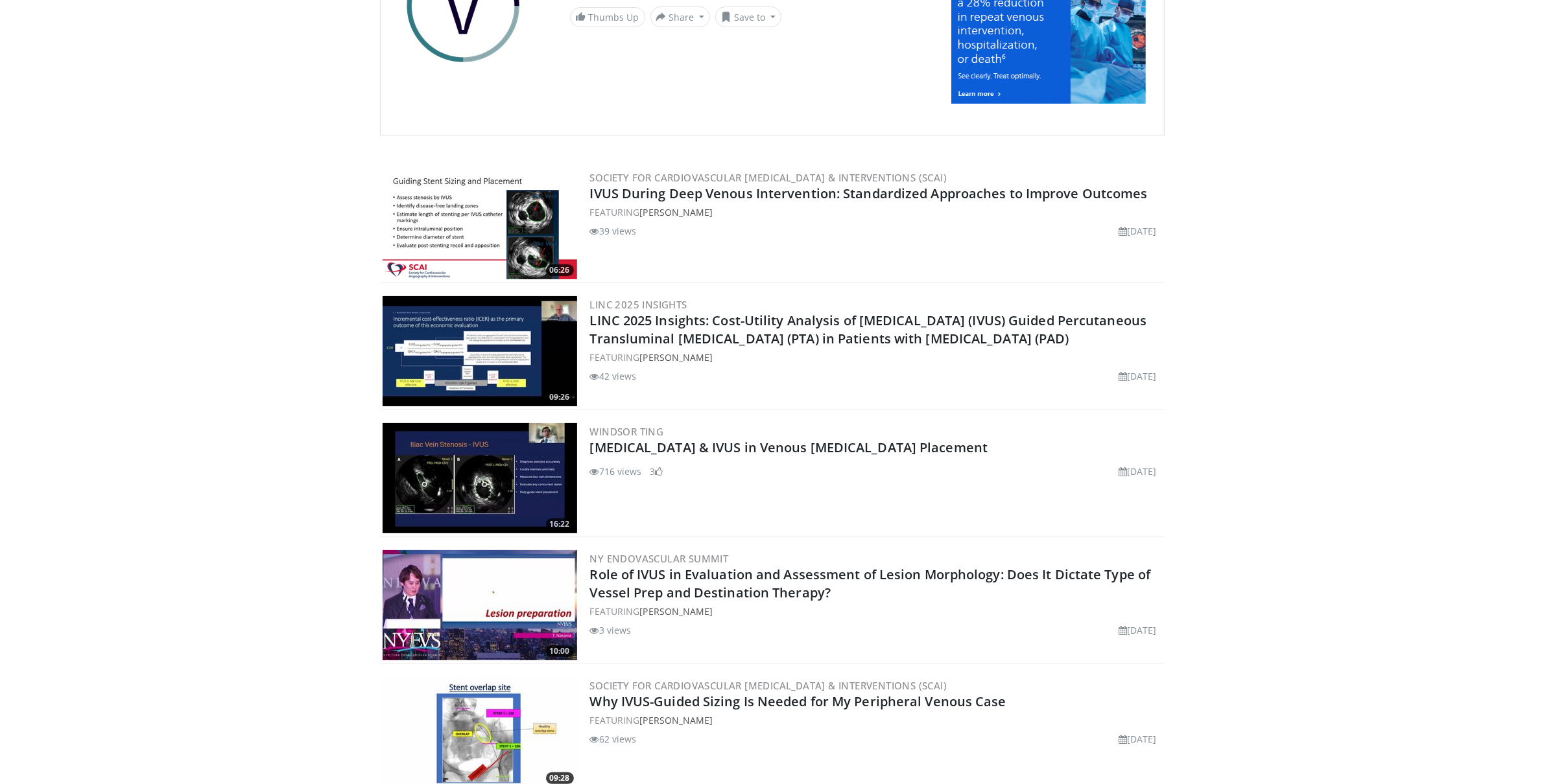
scroll to position [175, 0]
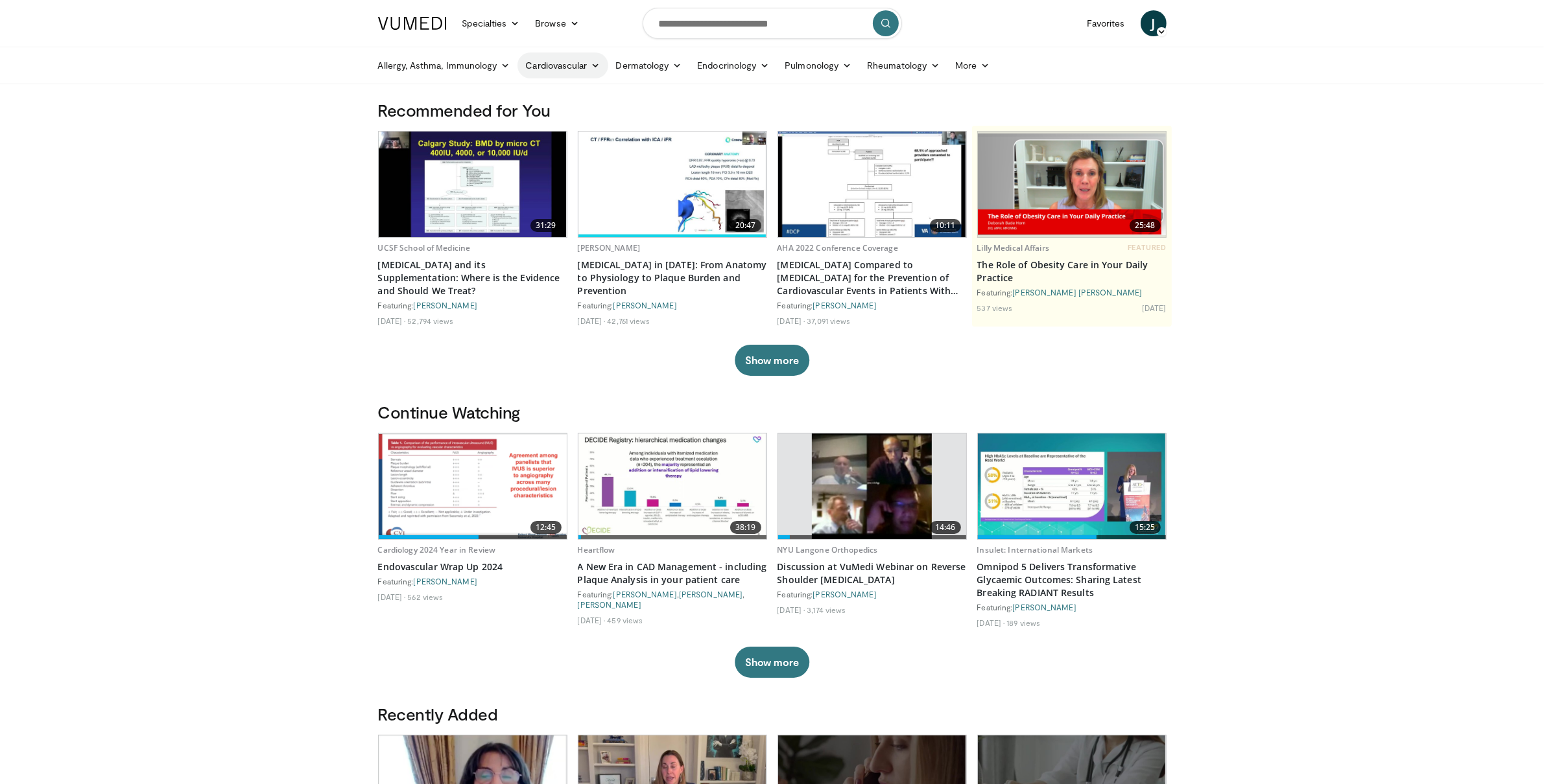
click at [566, 61] on link "Cardiovascular" at bounding box center [562, 65] width 90 height 26
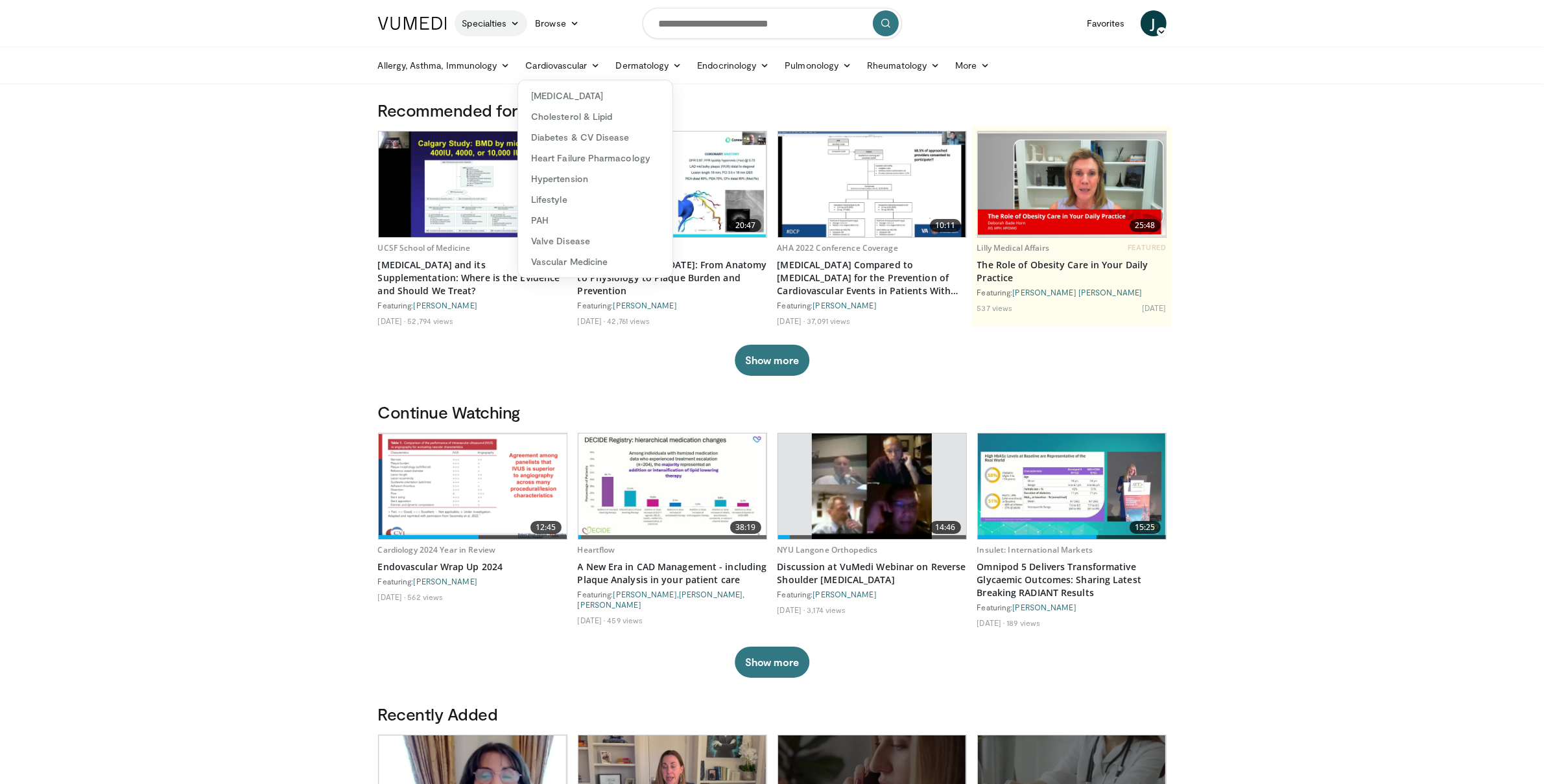
click at [512, 24] on icon at bounding box center [514, 23] width 9 height 9
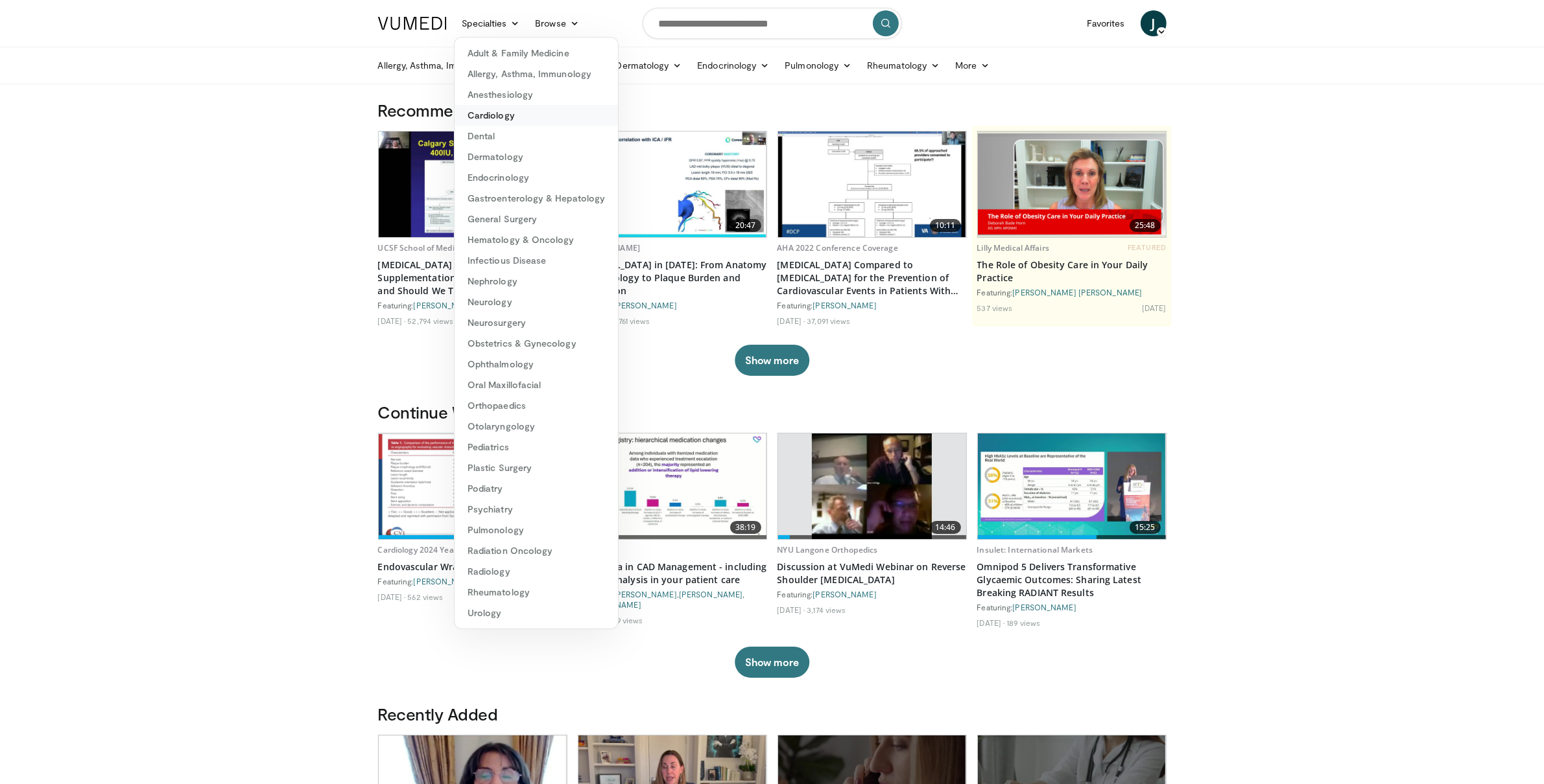
click at [510, 115] on link "Cardiology" at bounding box center [536, 115] width 163 height 20
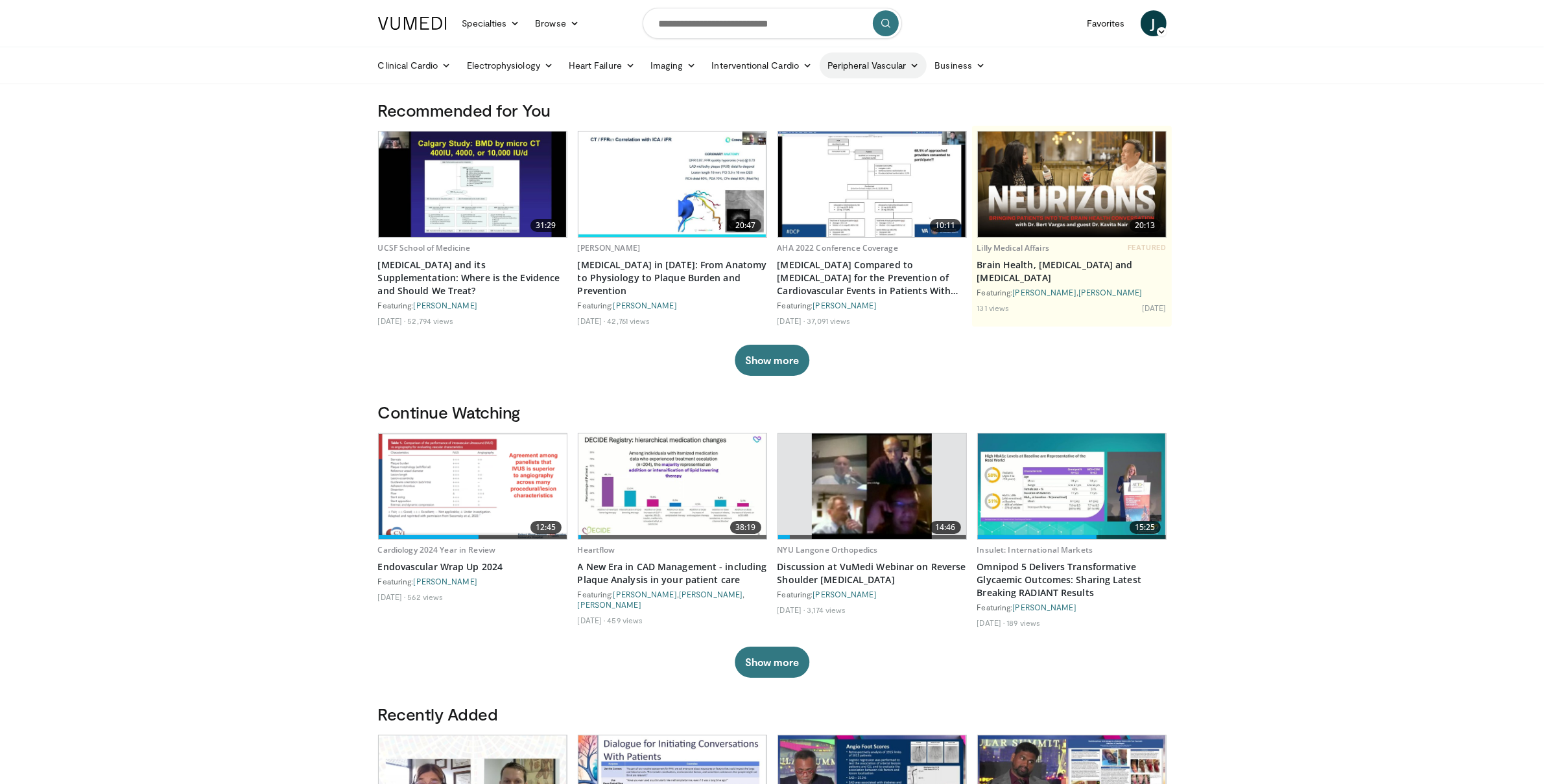
click at [901, 64] on link "Peripheral Vascular" at bounding box center [872, 65] width 107 height 26
click at [563, 17] on link "Browse" at bounding box center [557, 24] width 60 height 26
click at [575, 95] on link "Lecture Series" at bounding box center [605, 94] width 154 height 20
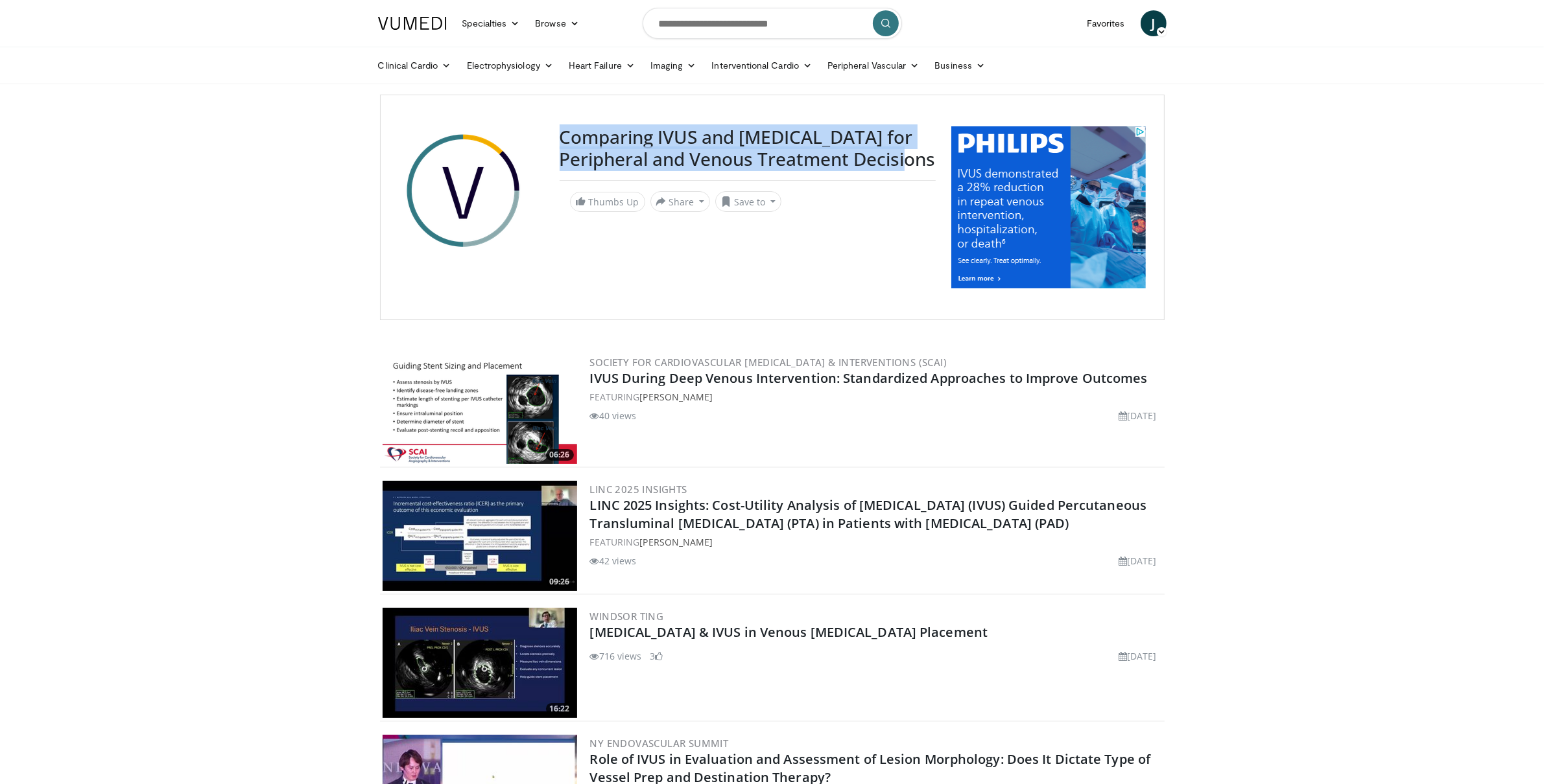
drag, startPoint x: 643, startPoint y: 185, endPoint x: 561, endPoint y: 140, distance: 93.5
click at [561, 140] on h3 "Comparing IVUS and [MEDICAL_DATA] for Peripheral and Venous Treatment Decisions" at bounding box center [748, 148] width 376 height 43
copy h3 "Comparing IVUS and [MEDICAL_DATA] for Peripheral and Venous Treatment Decisions"
